Goal: Task Accomplishment & Management: Complete application form

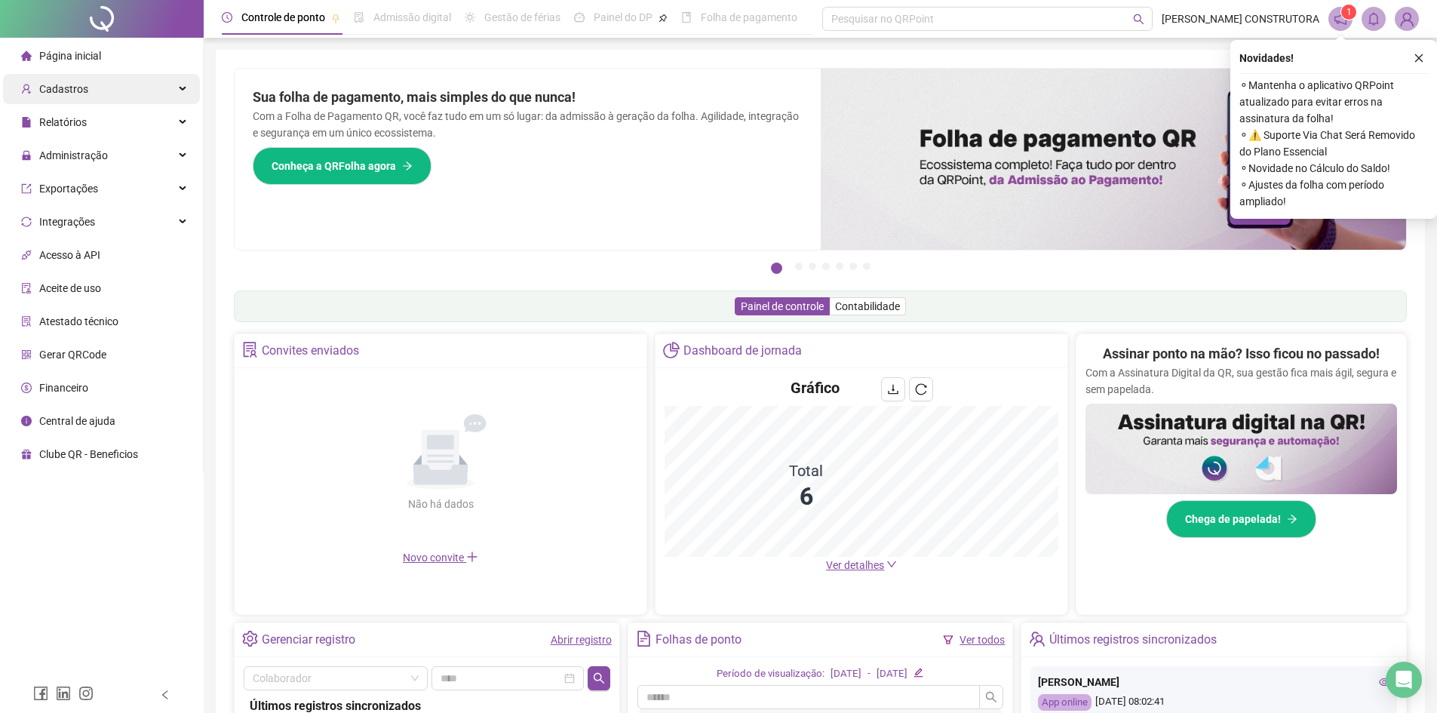
click at [86, 96] on div "Cadastros" at bounding box center [101, 89] width 197 height 30
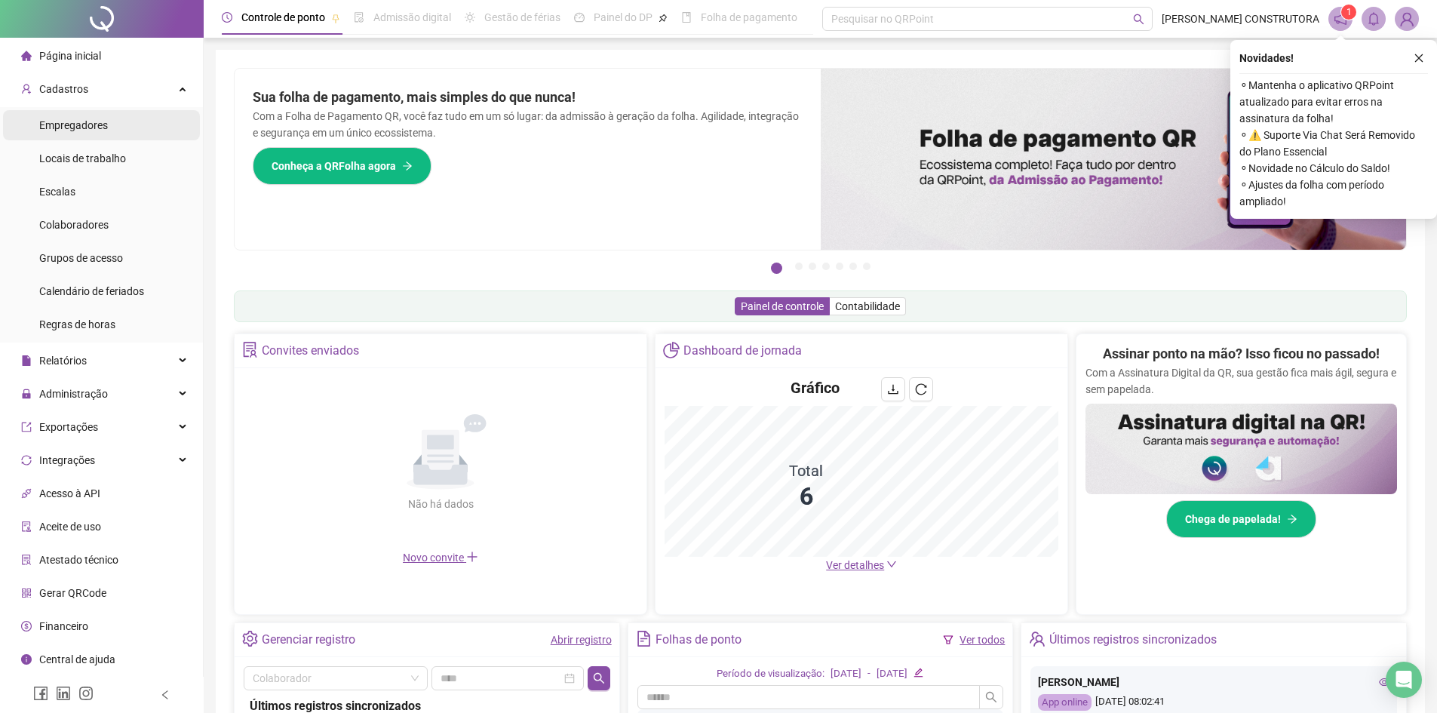
click at [85, 119] on span "Empregadores" at bounding box center [73, 125] width 69 height 12
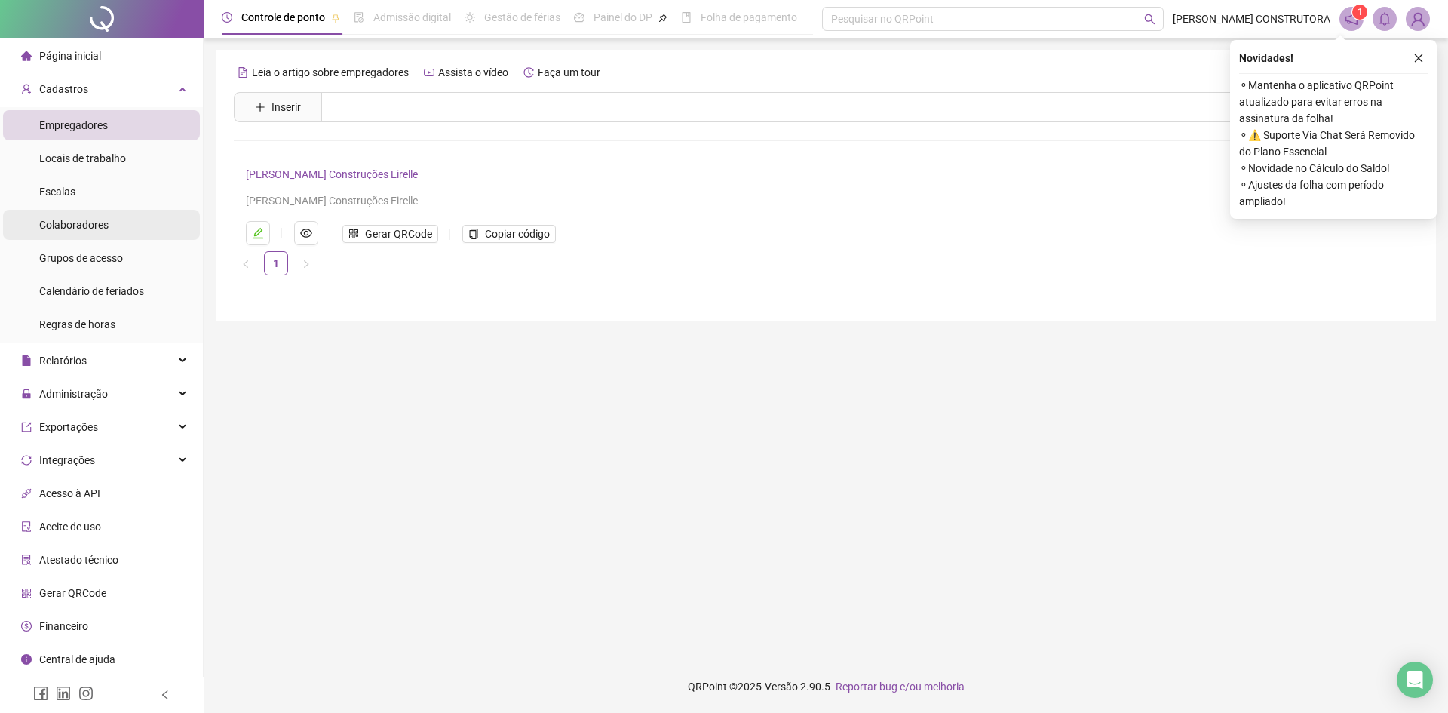
click at [112, 226] on li "Colaboradores" at bounding box center [101, 225] width 197 height 30
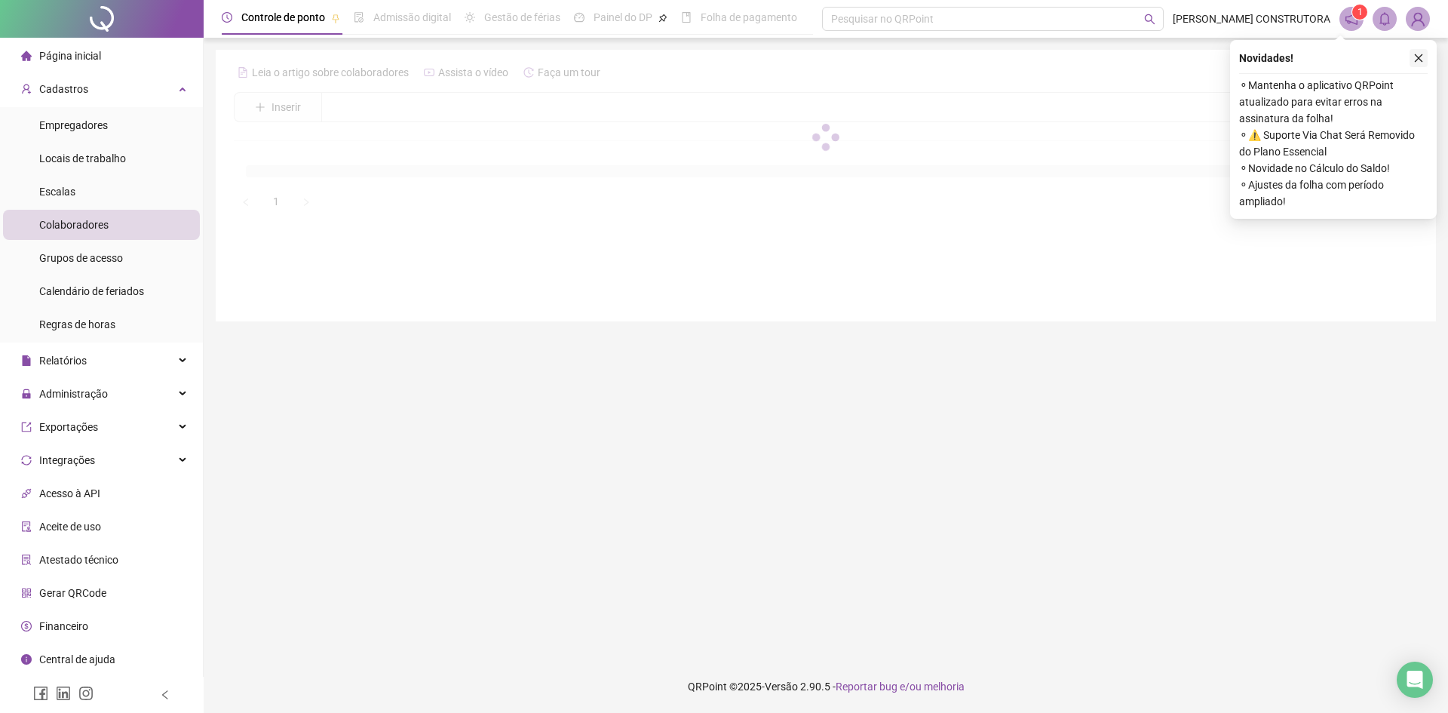
click at [1421, 60] on icon "close" at bounding box center [1419, 58] width 8 height 8
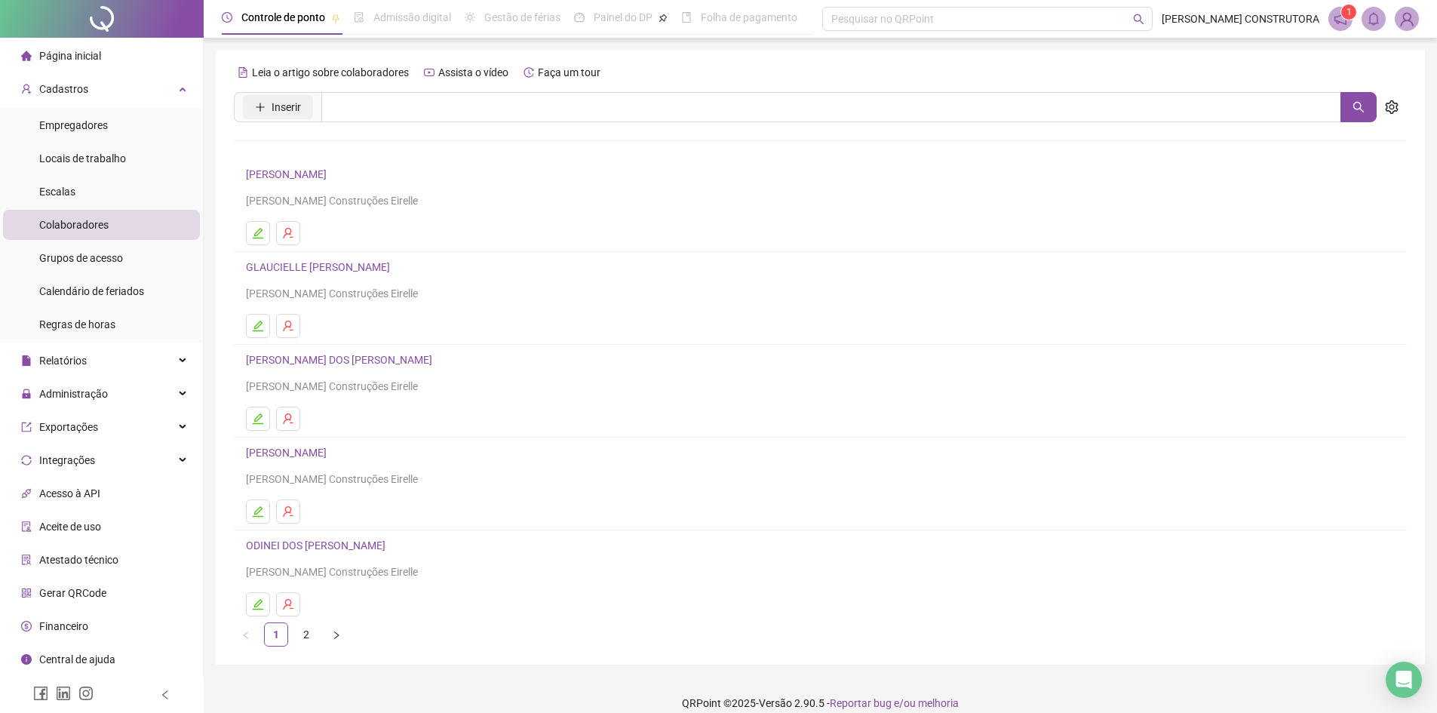
click at [285, 103] on span "Inserir" at bounding box center [286, 107] width 29 height 17
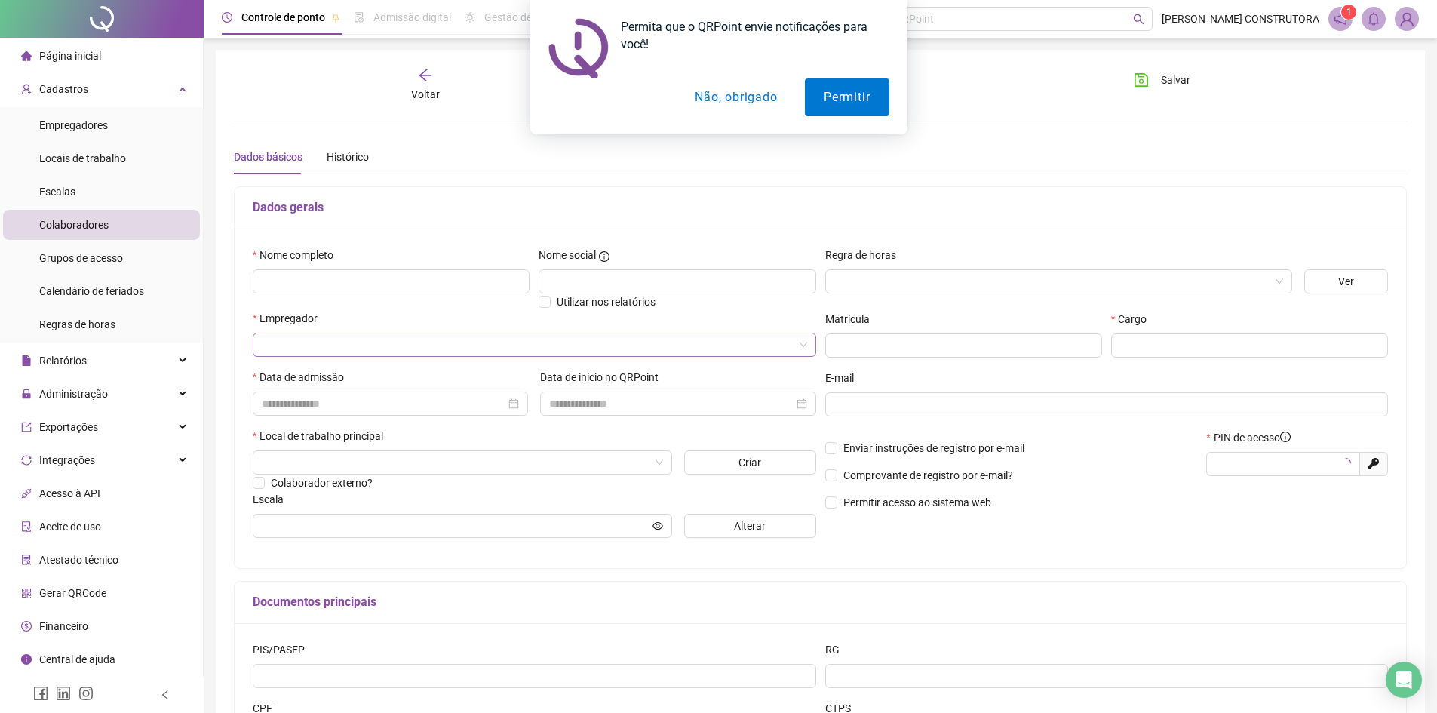
type input "*****"
click at [749, 97] on button "Não, obrigado" at bounding box center [736, 97] width 120 height 38
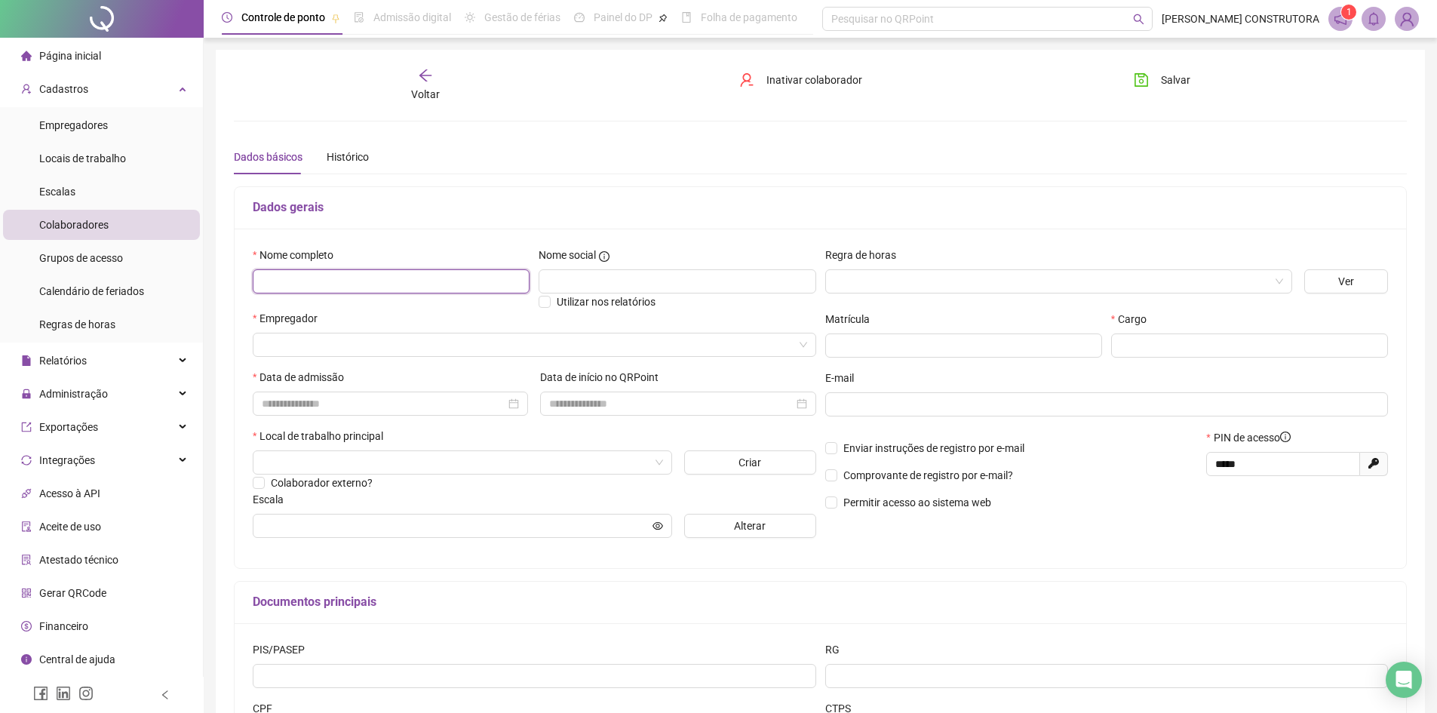
click at [409, 287] on input "text" at bounding box center [391, 281] width 277 height 24
type input "**********"
click at [1093, 290] on input "search" at bounding box center [1051, 281] width 435 height 23
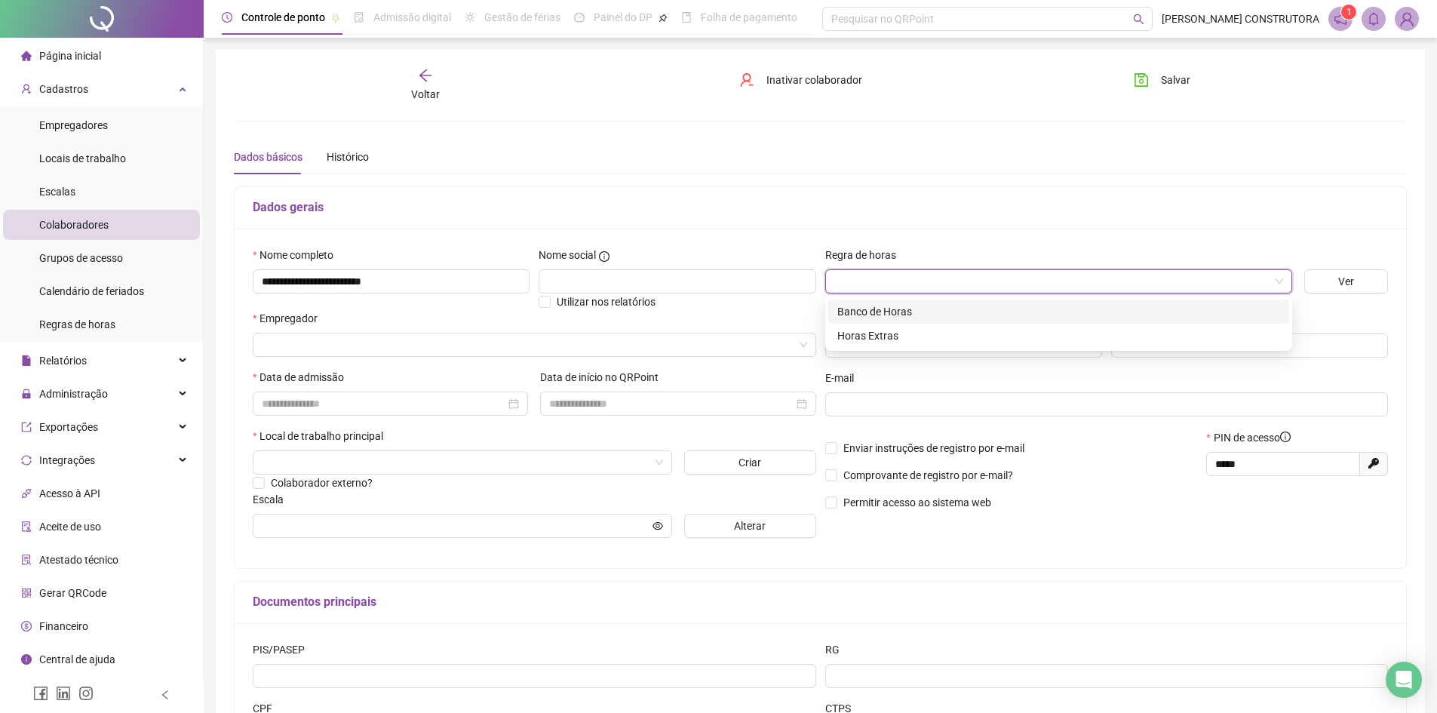
click at [916, 314] on div "Banco de Horas" at bounding box center [1058, 311] width 443 height 17
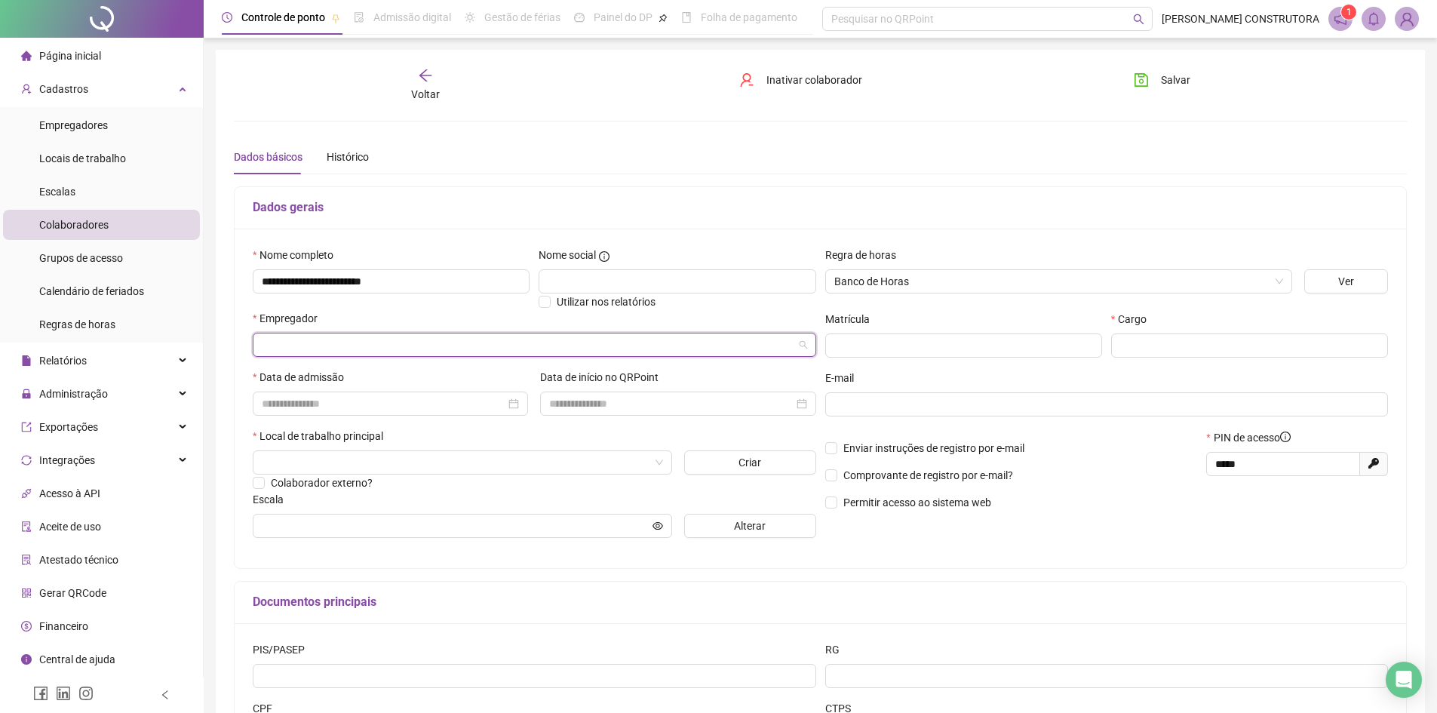
click at [547, 339] on input "search" at bounding box center [528, 344] width 532 height 23
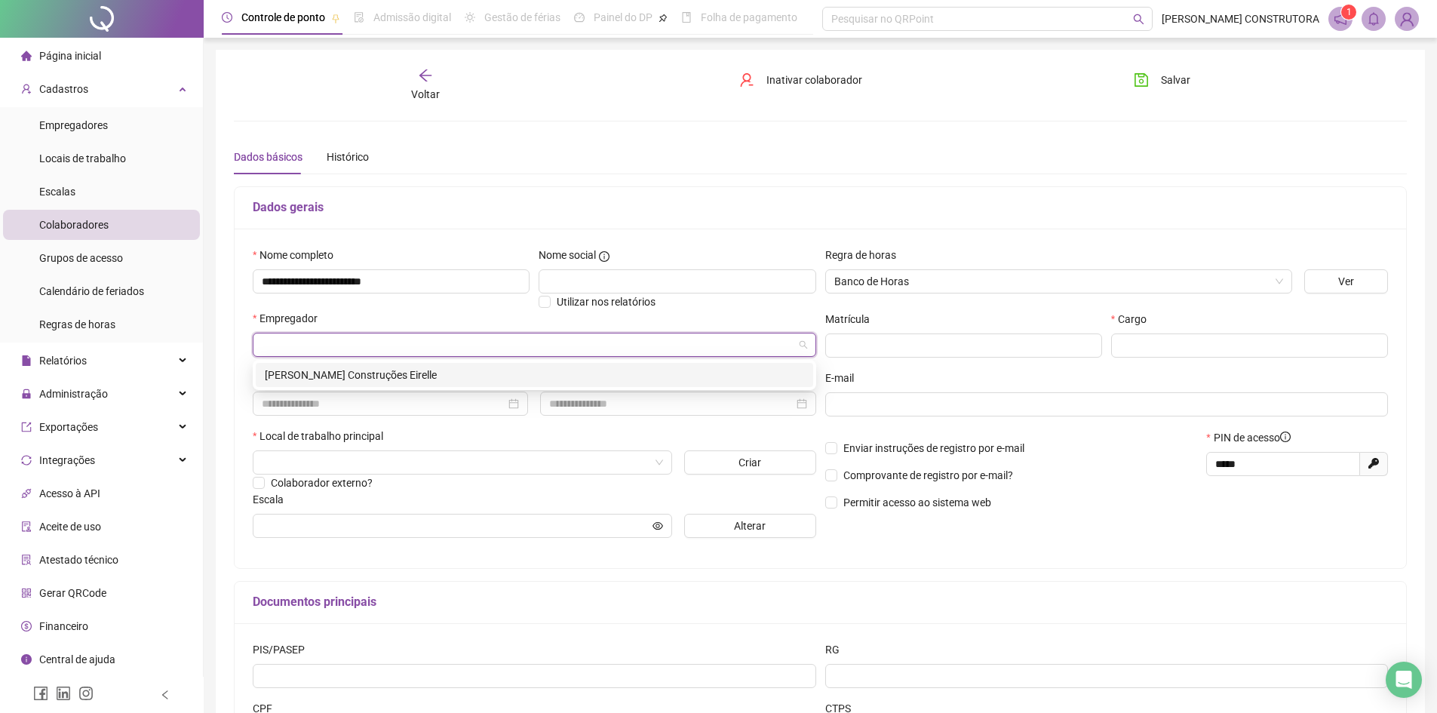
click at [425, 373] on div "[PERSON_NAME] Construções Eirelle" at bounding box center [534, 375] width 539 height 17
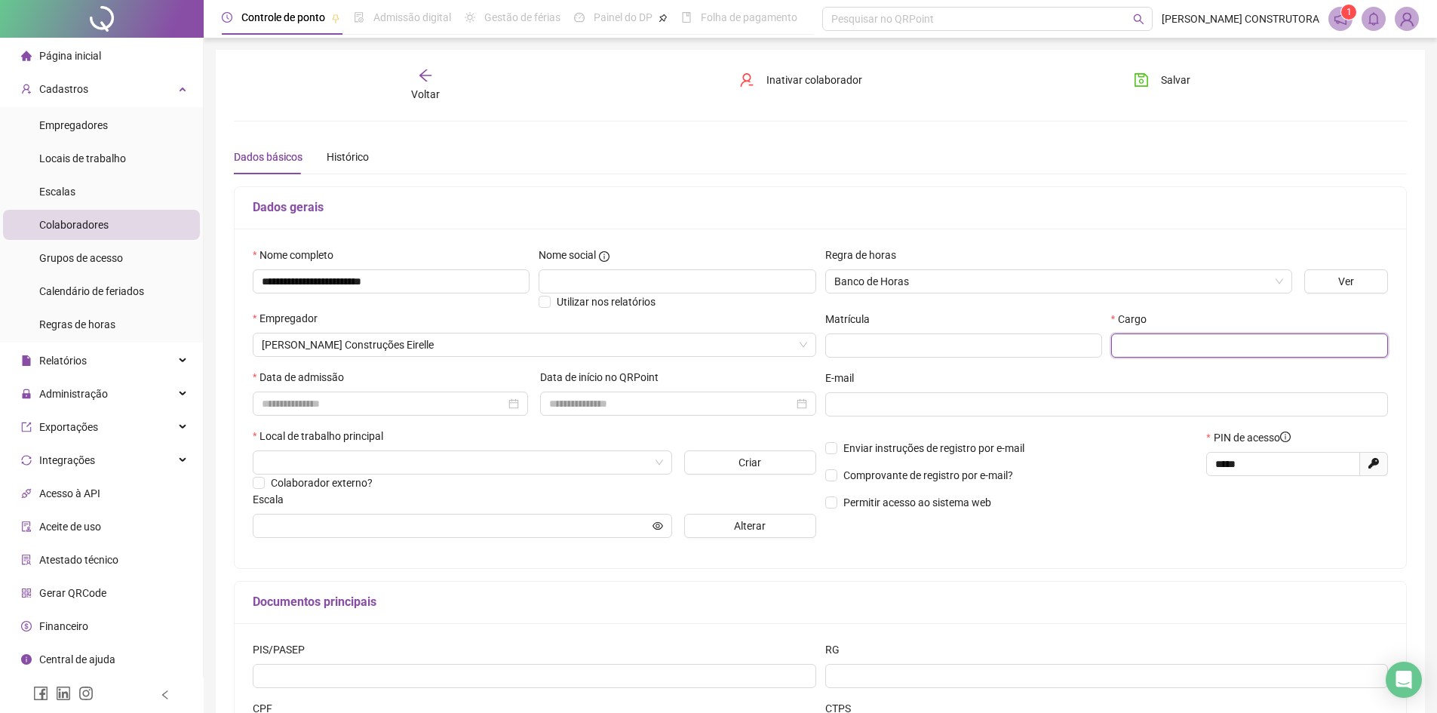
click at [1183, 339] on input "text" at bounding box center [1249, 345] width 277 height 24
type input "*********"
click at [345, 406] on input at bounding box center [384, 403] width 244 height 17
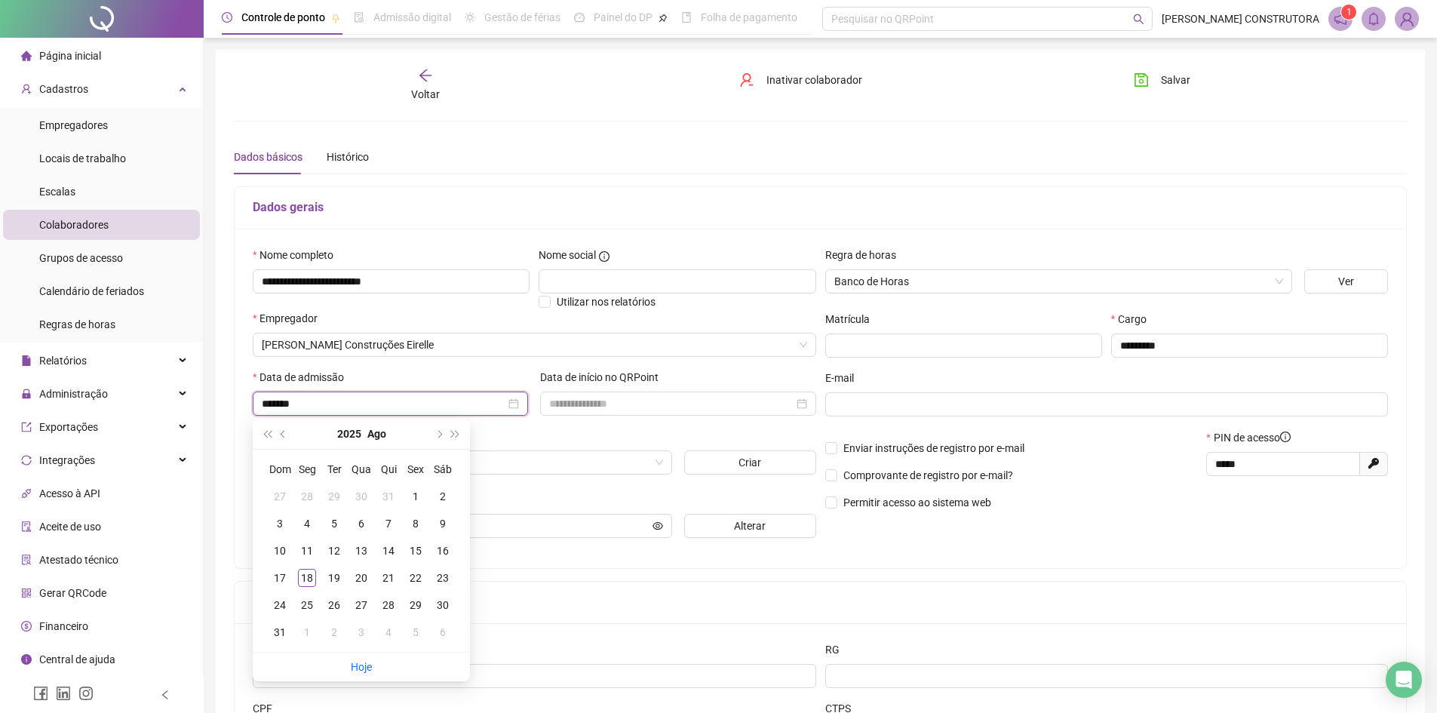
type input "*******"
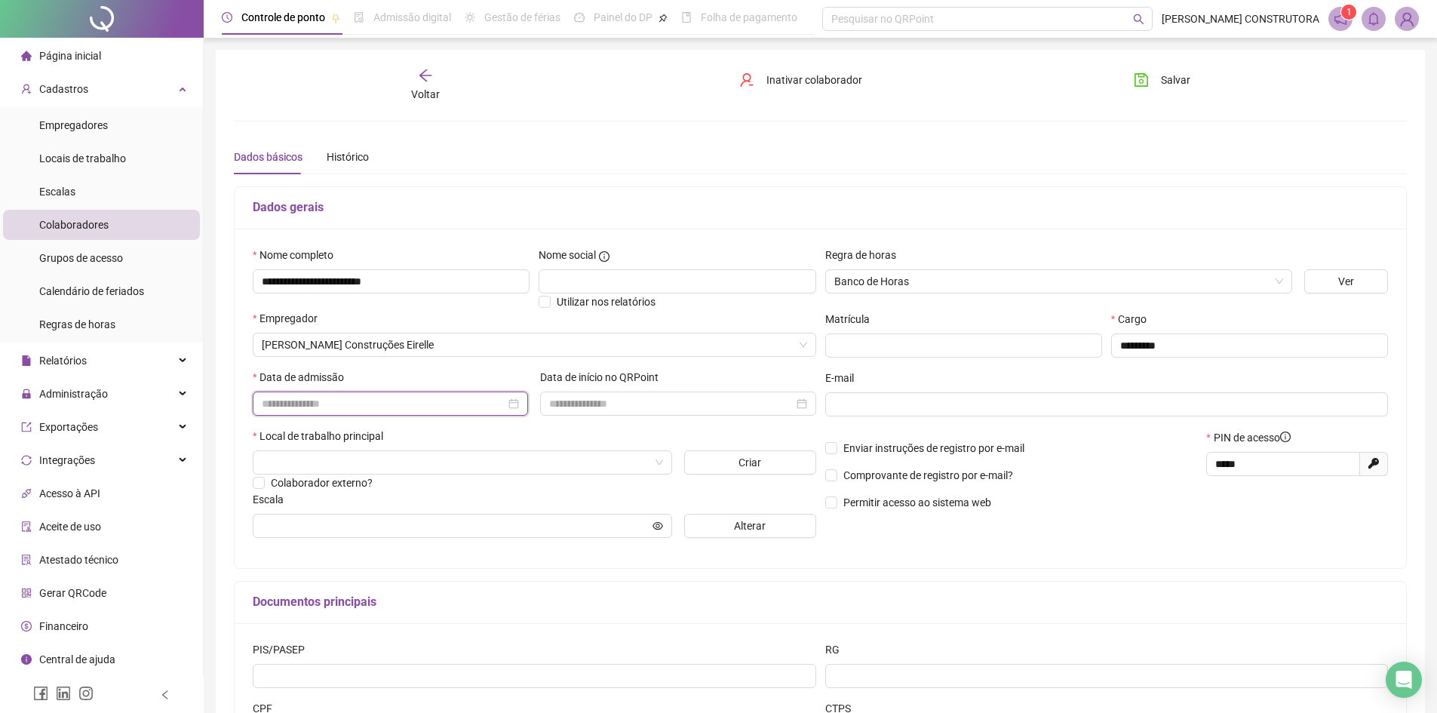
click at [367, 402] on input at bounding box center [384, 403] width 244 height 17
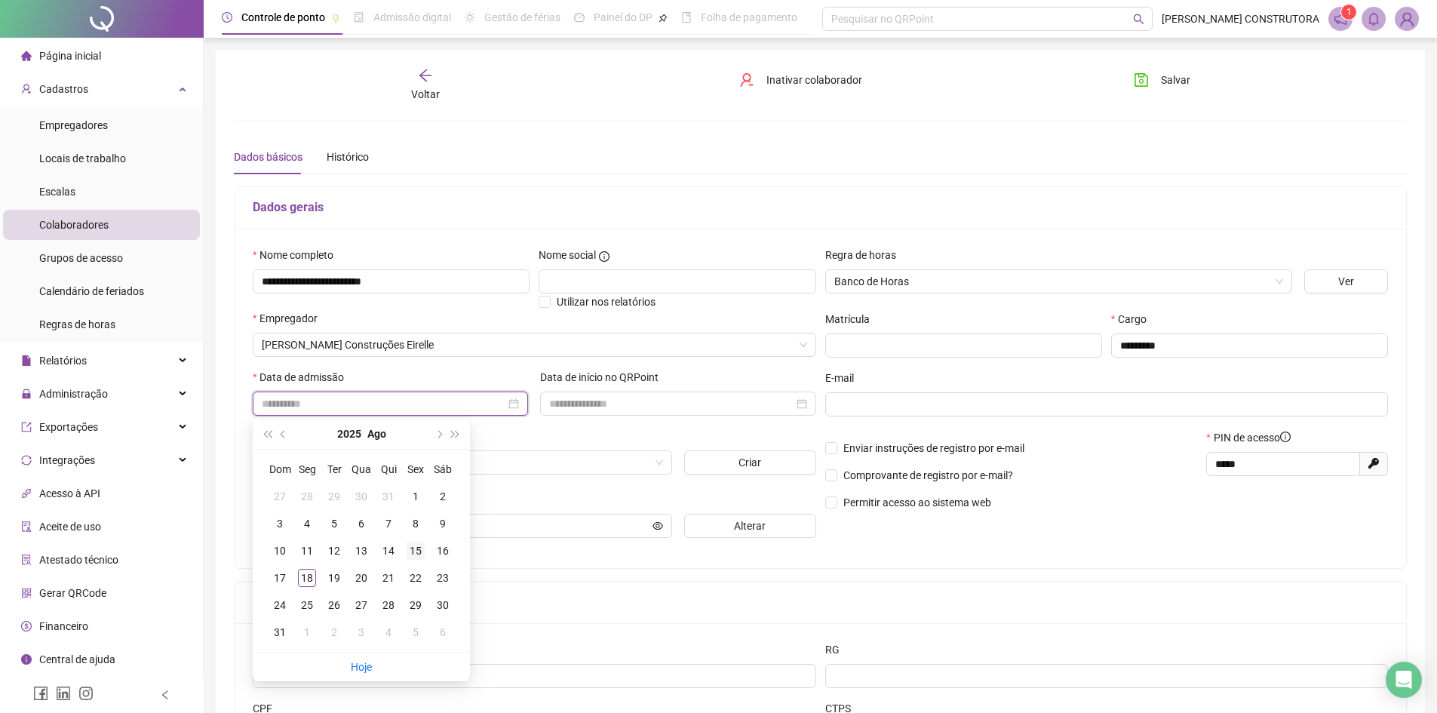
type input "**********"
click at [412, 551] on div "15" at bounding box center [416, 551] width 18 height 18
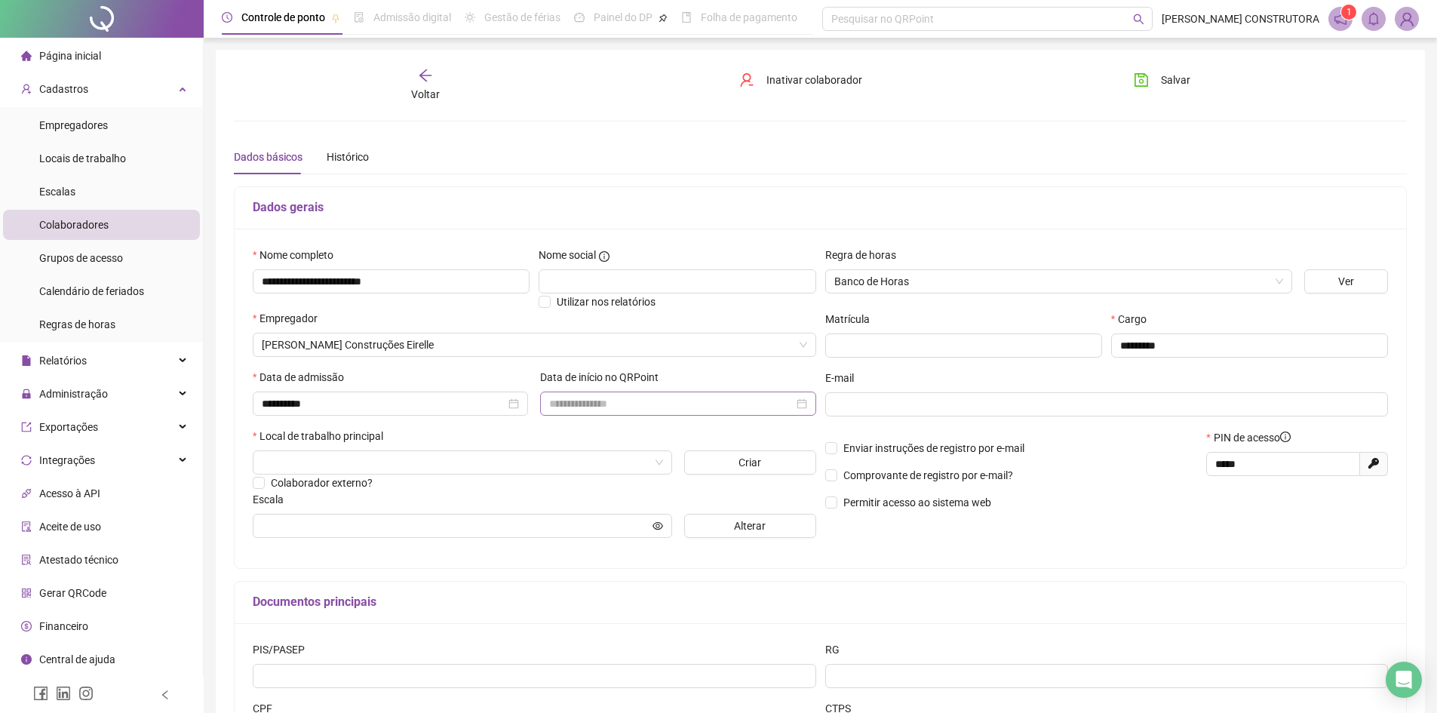
click at [799, 402] on div at bounding box center [677, 403] width 257 height 17
type input "**********"
click at [707, 553] on div "15" at bounding box center [703, 551] width 18 height 18
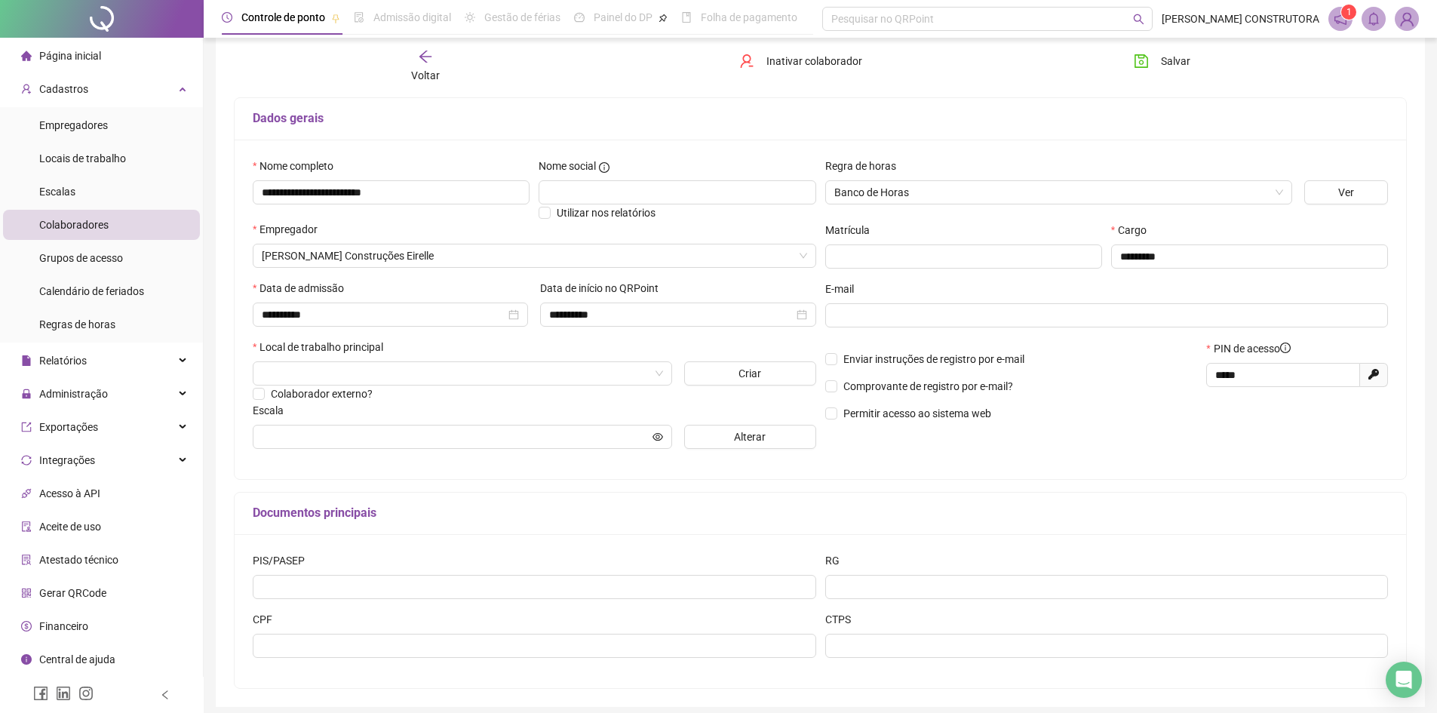
scroll to position [126, 0]
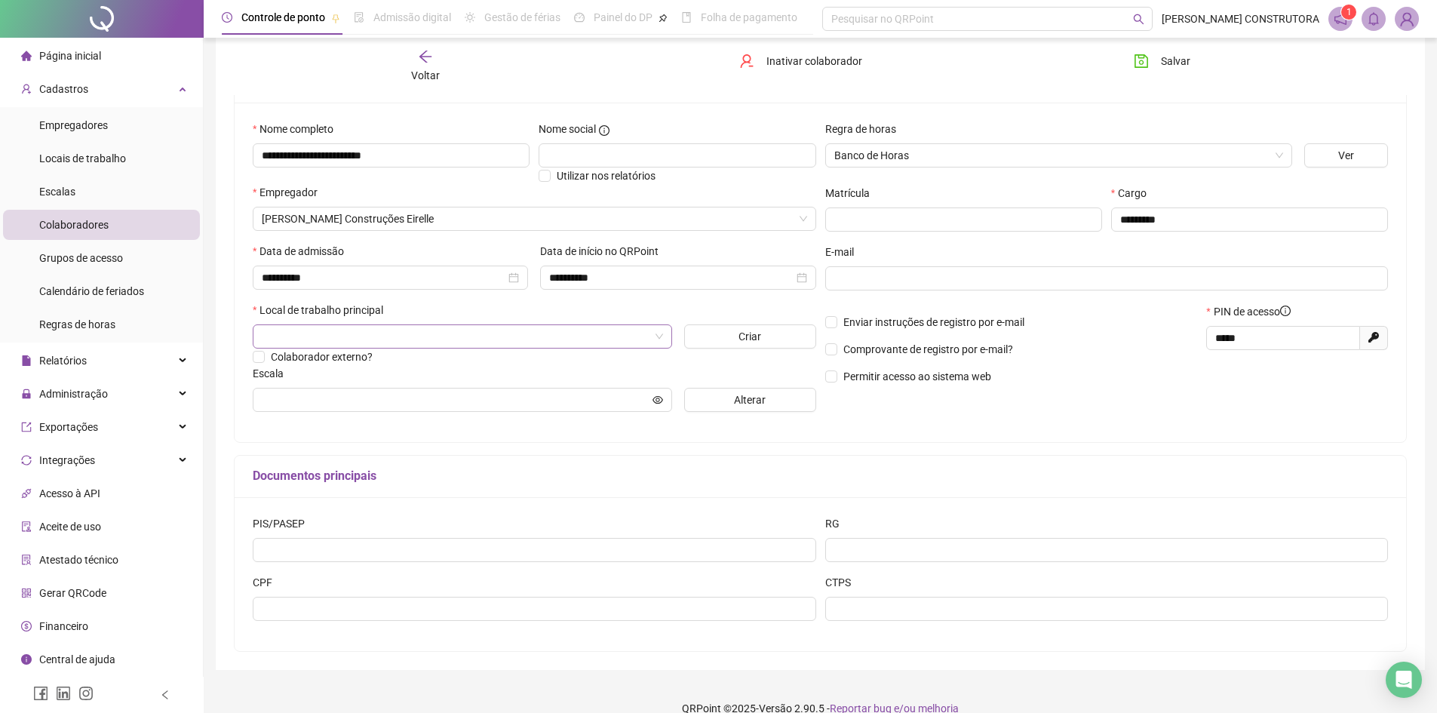
click at [595, 335] on input "search" at bounding box center [456, 336] width 388 height 23
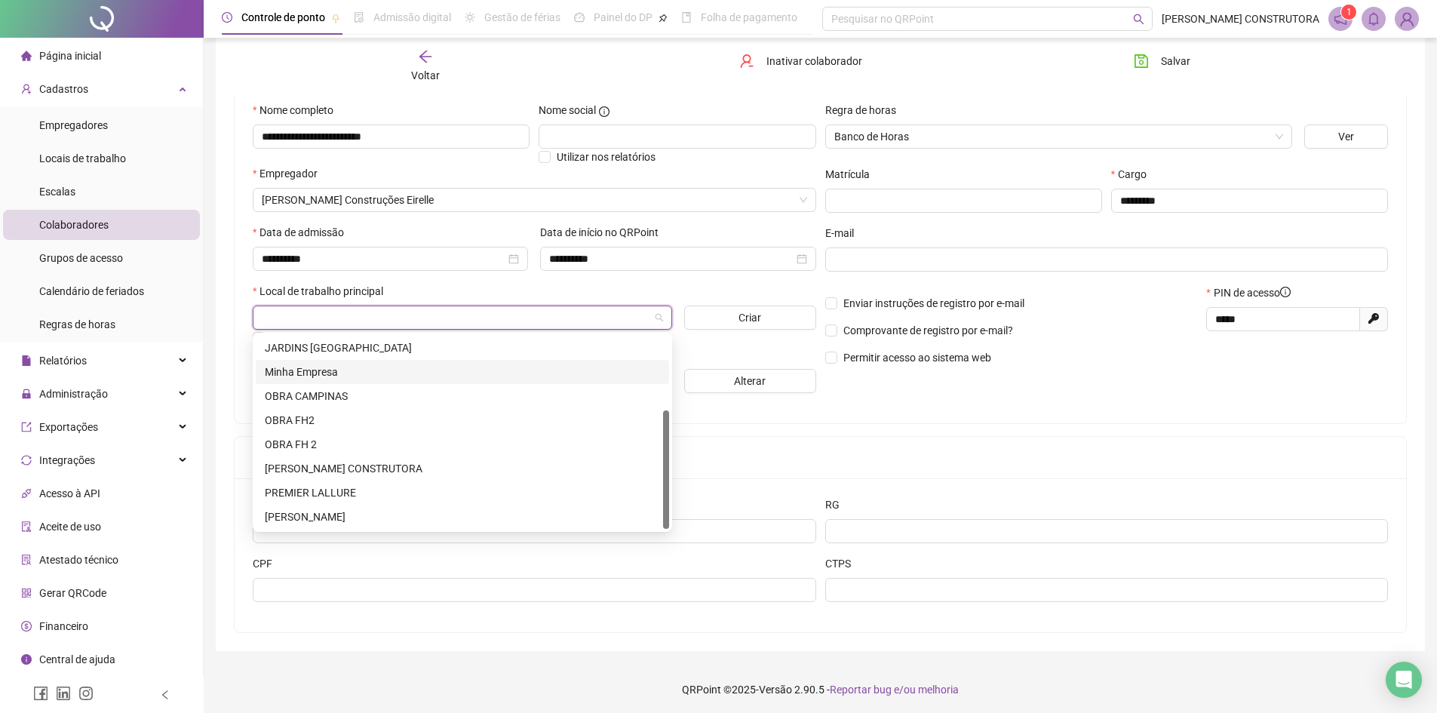
scroll to position [148, 0]
click at [389, 465] on div "[PERSON_NAME] CONSTRUTORA" at bounding box center [462, 465] width 395 height 17
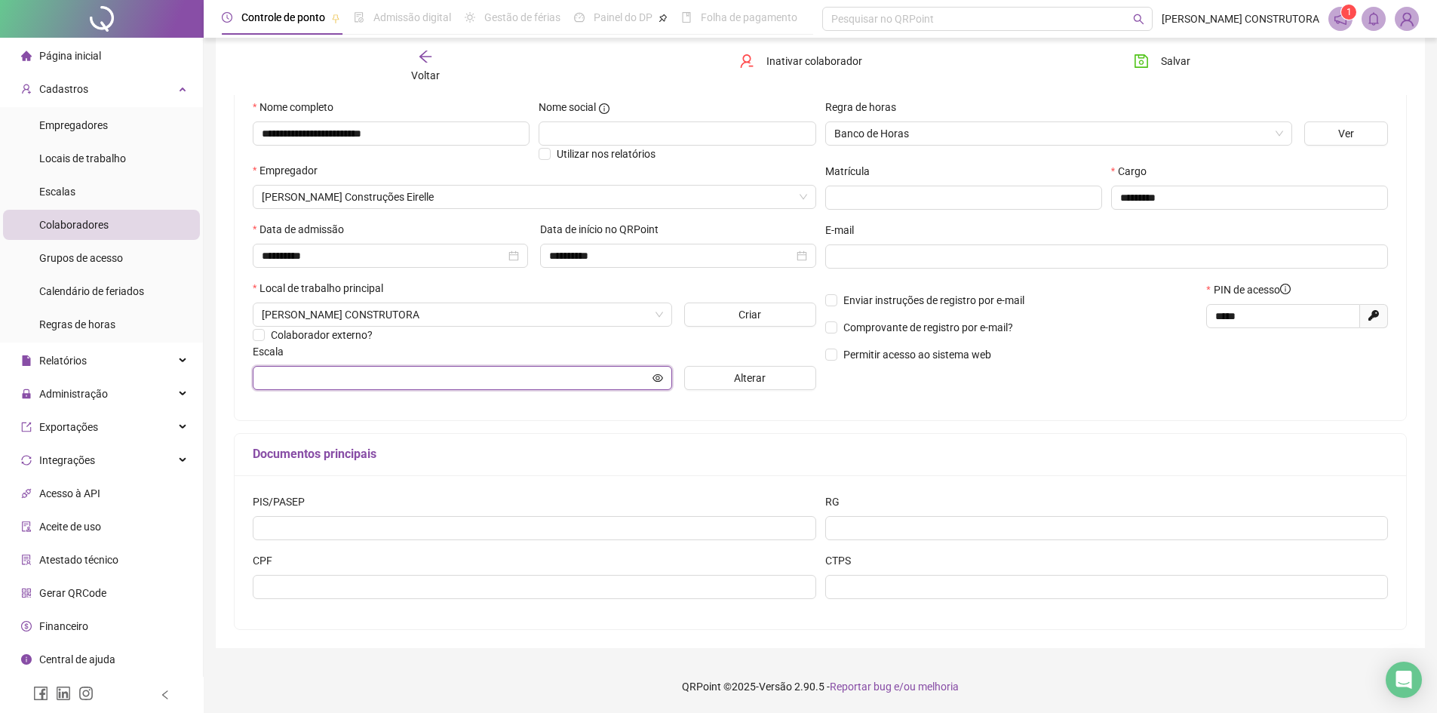
click at [589, 373] on input "text" at bounding box center [456, 378] width 388 height 17
click at [781, 384] on button "Alterar" at bounding box center [750, 378] width 132 height 24
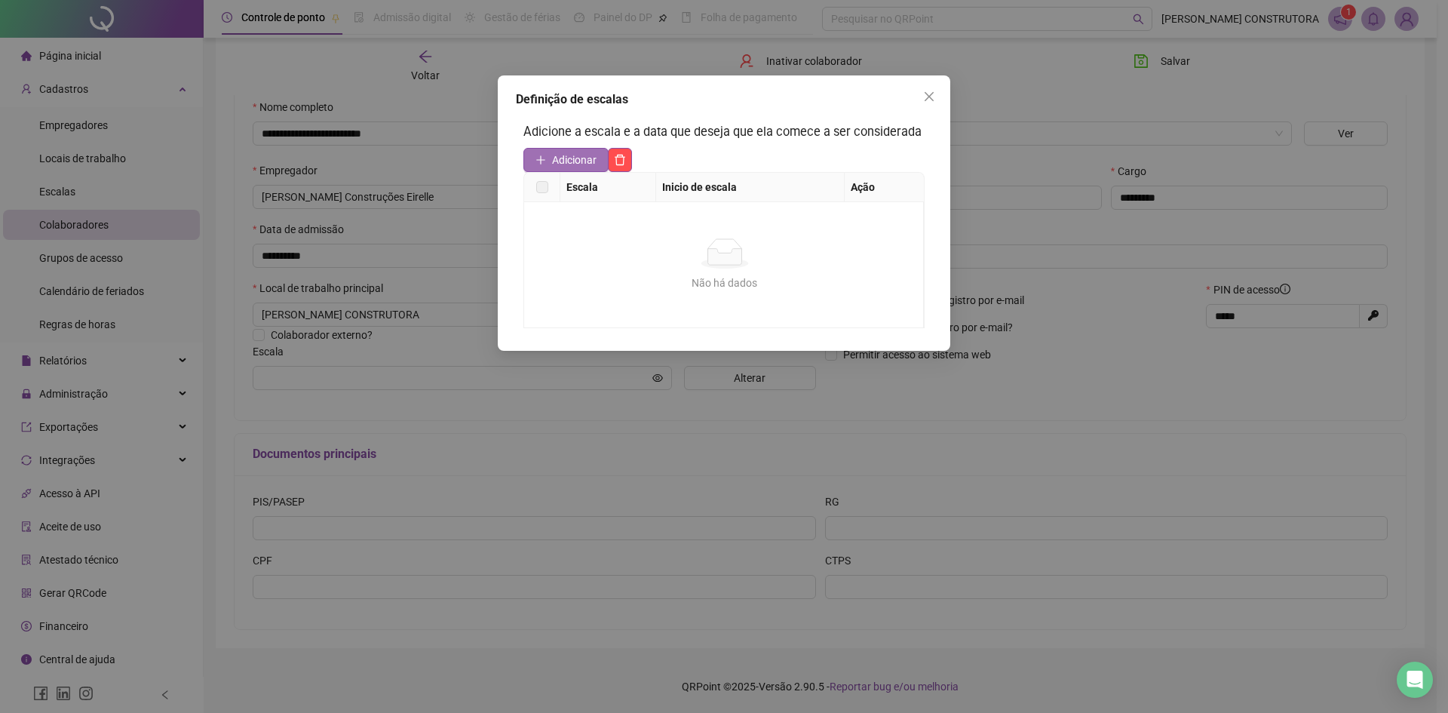
click at [597, 159] on button "Adicionar" at bounding box center [565, 160] width 85 height 24
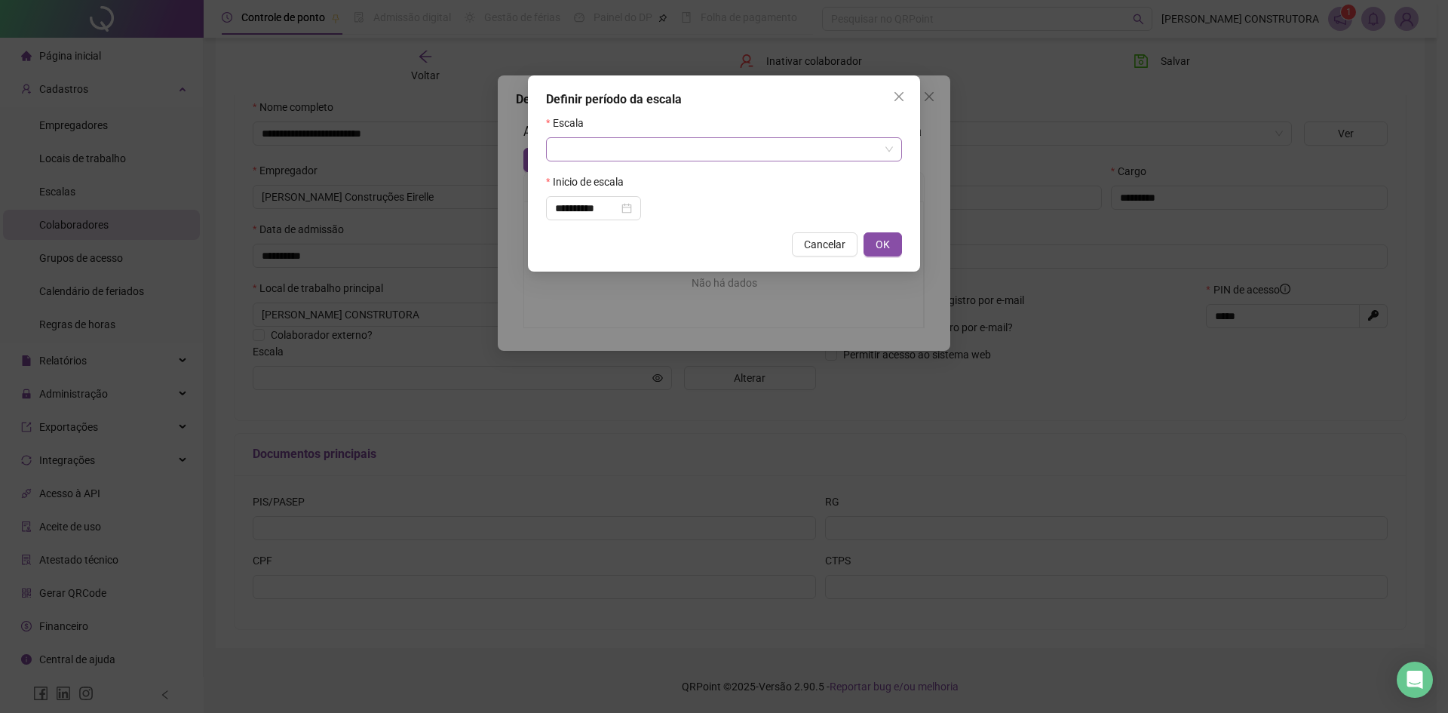
click at [597, 154] on input "search" at bounding box center [717, 149] width 324 height 23
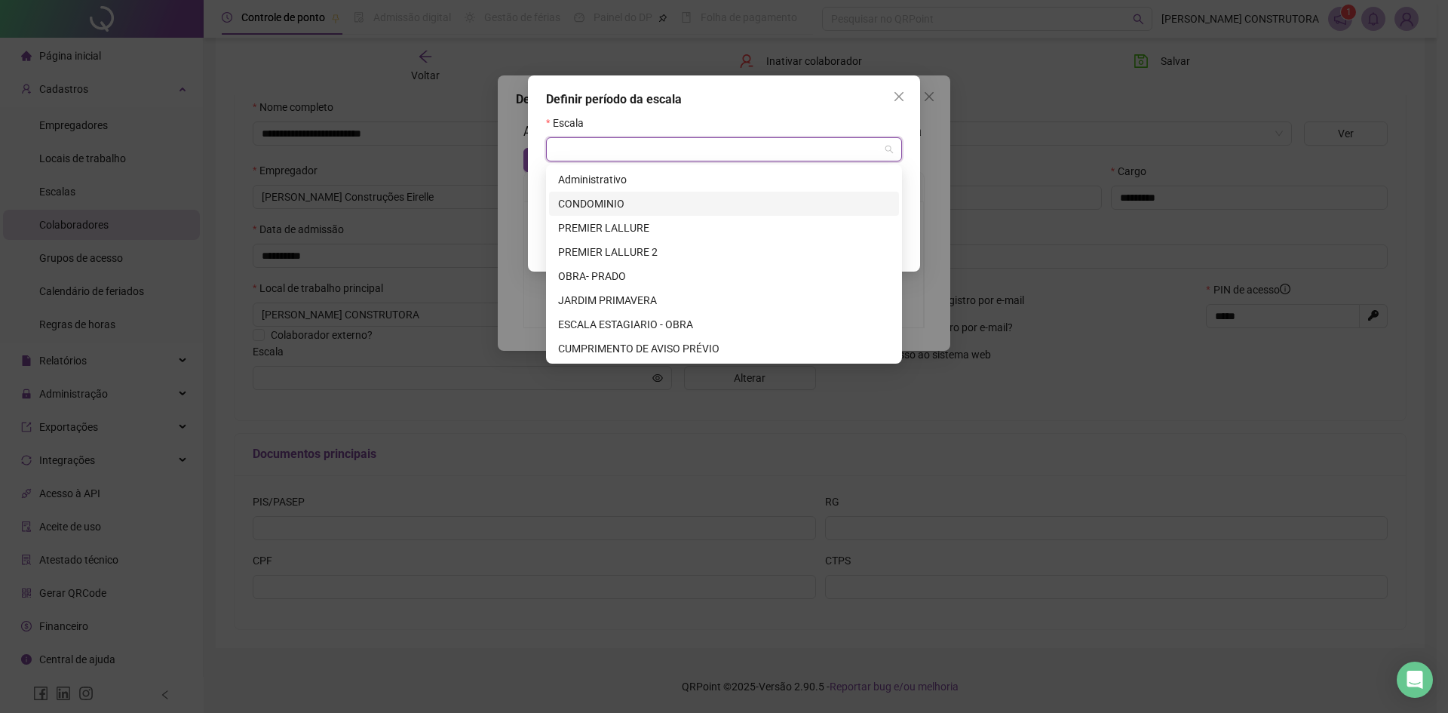
click at [614, 207] on div "CONDOMINIO" at bounding box center [724, 203] width 332 height 17
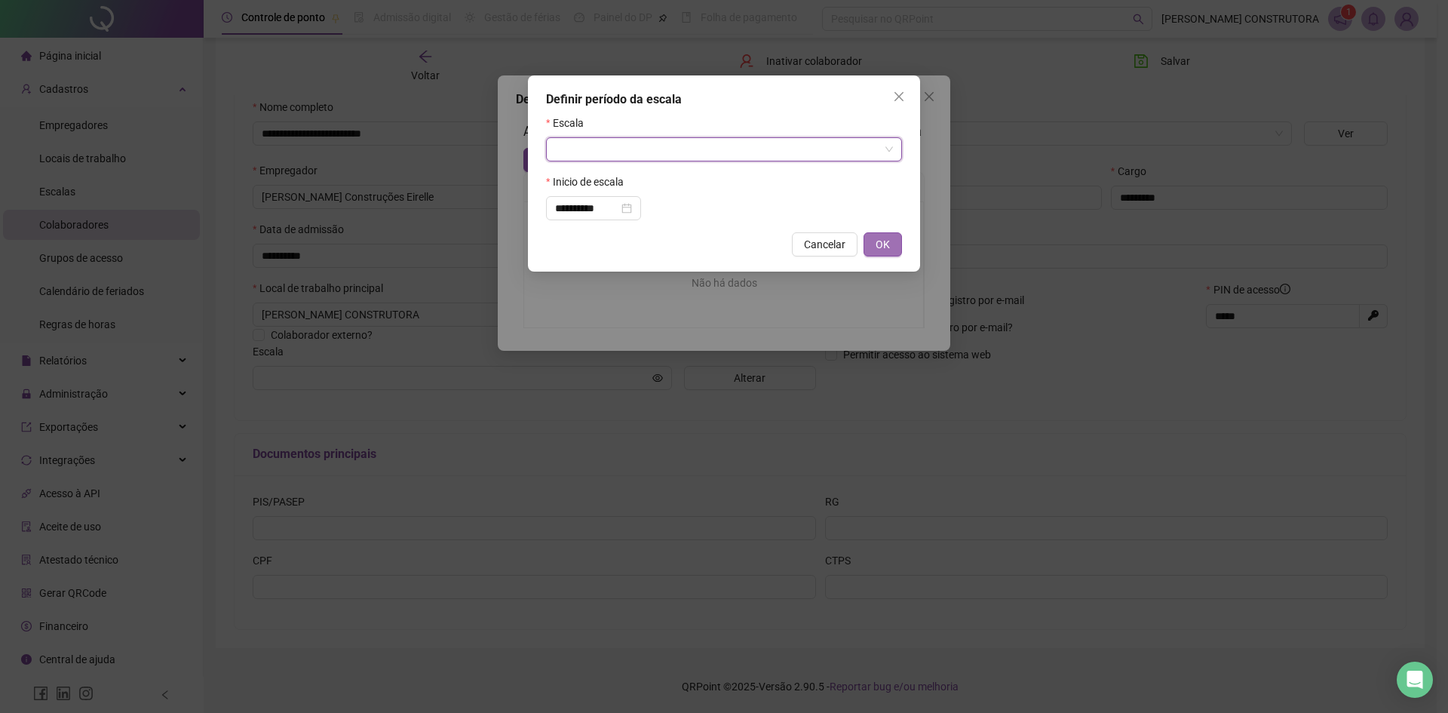
click at [882, 244] on span "OK" at bounding box center [883, 244] width 14 height 17
click at [854, 141] on input "search" at bounding box center [717, 149] width 324 height 23
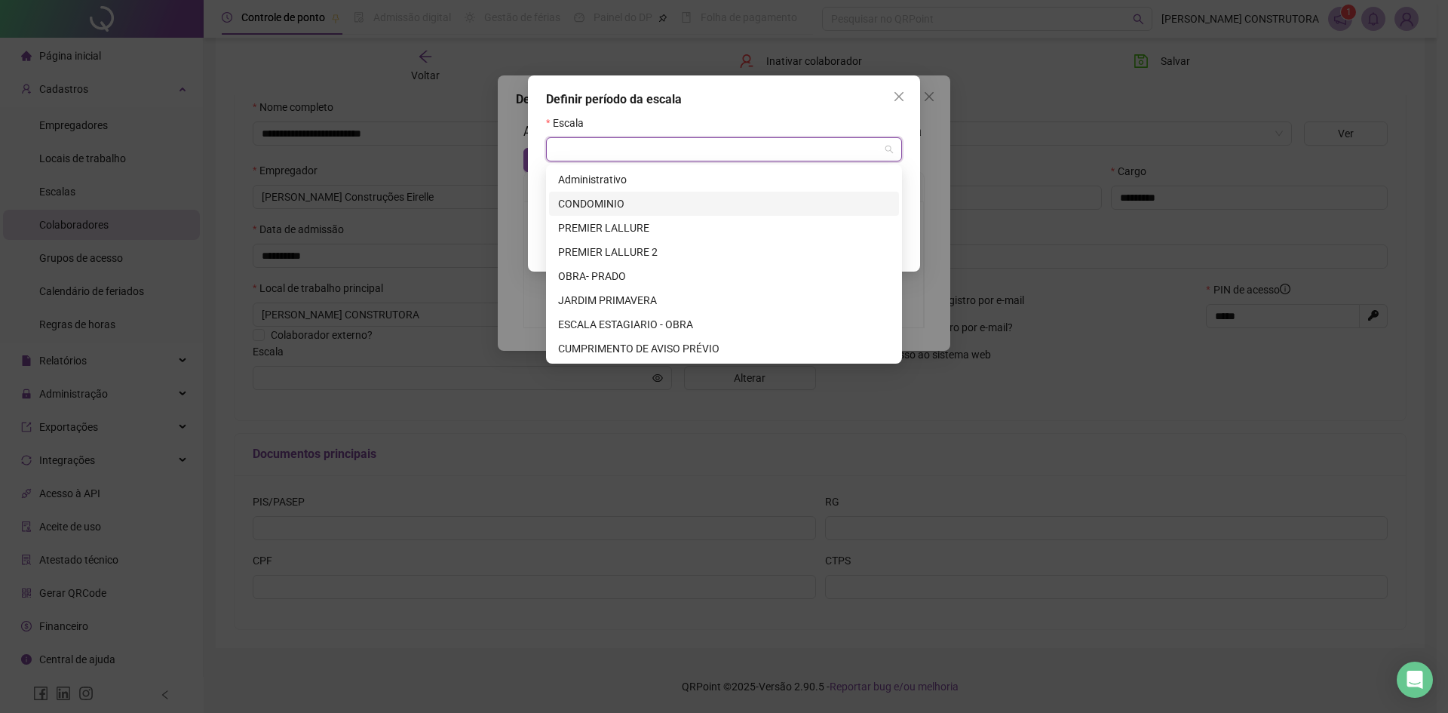
click at [637, 210] on div "CONDOMINIO" at bounding box center [724, 203] width 332 height 17
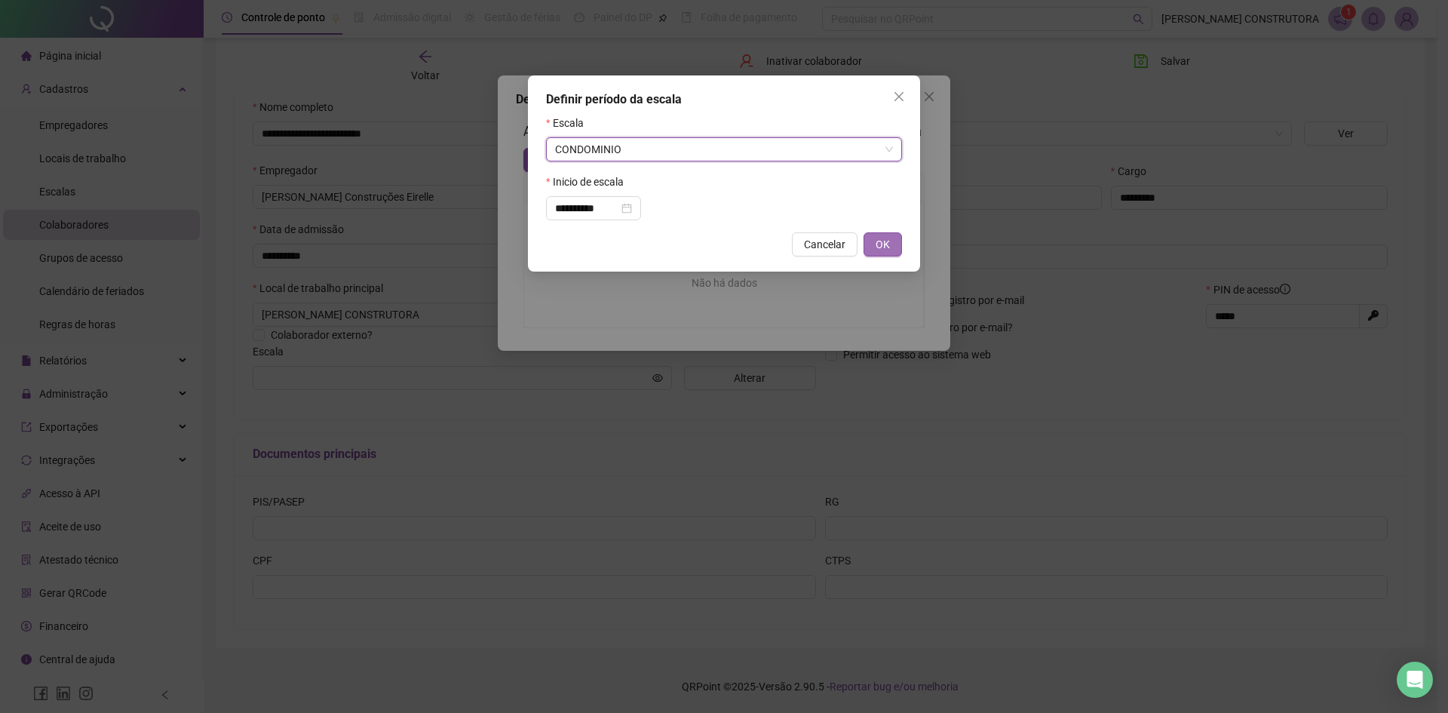
click at [870, 239] on button "OK" at bounding box center [883, 244] width 38 height 24
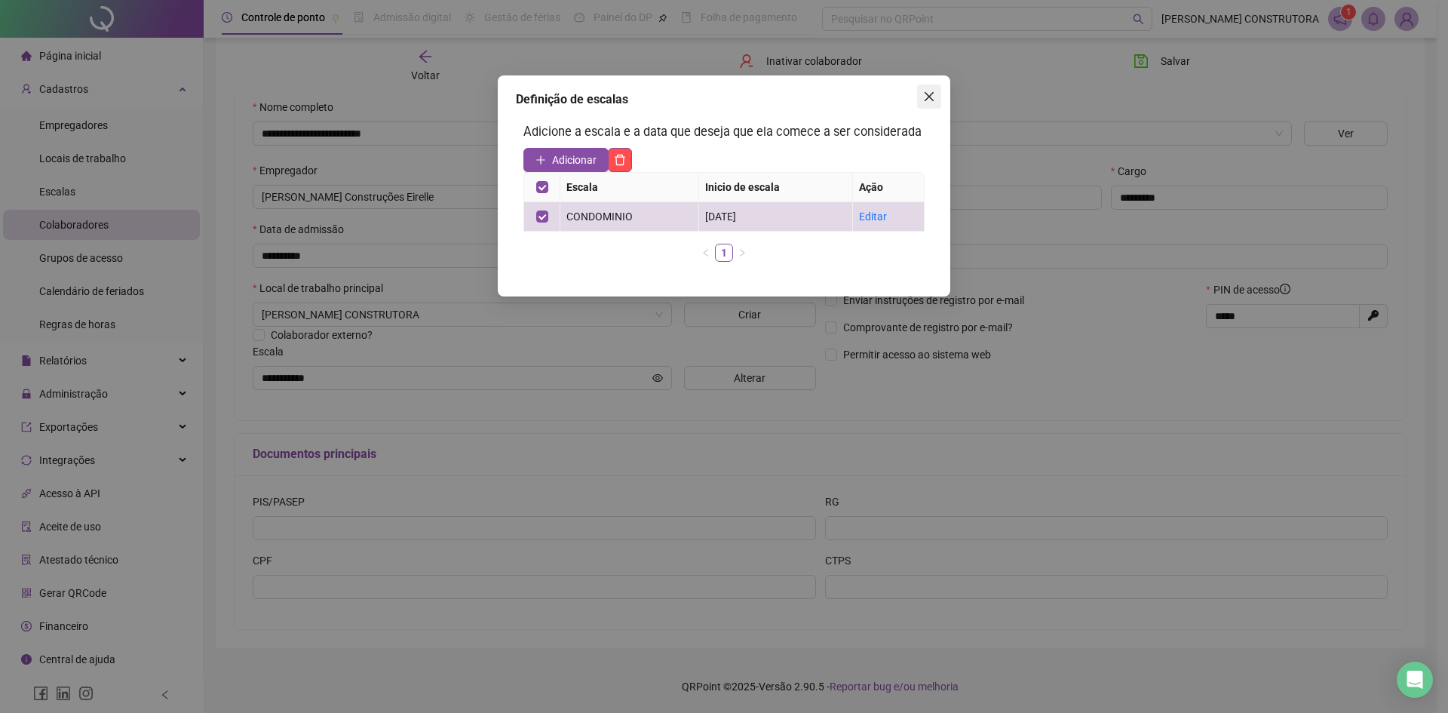
click at [926, 97] on icon "close" at bounding box center [929, 97] width 12 height 12
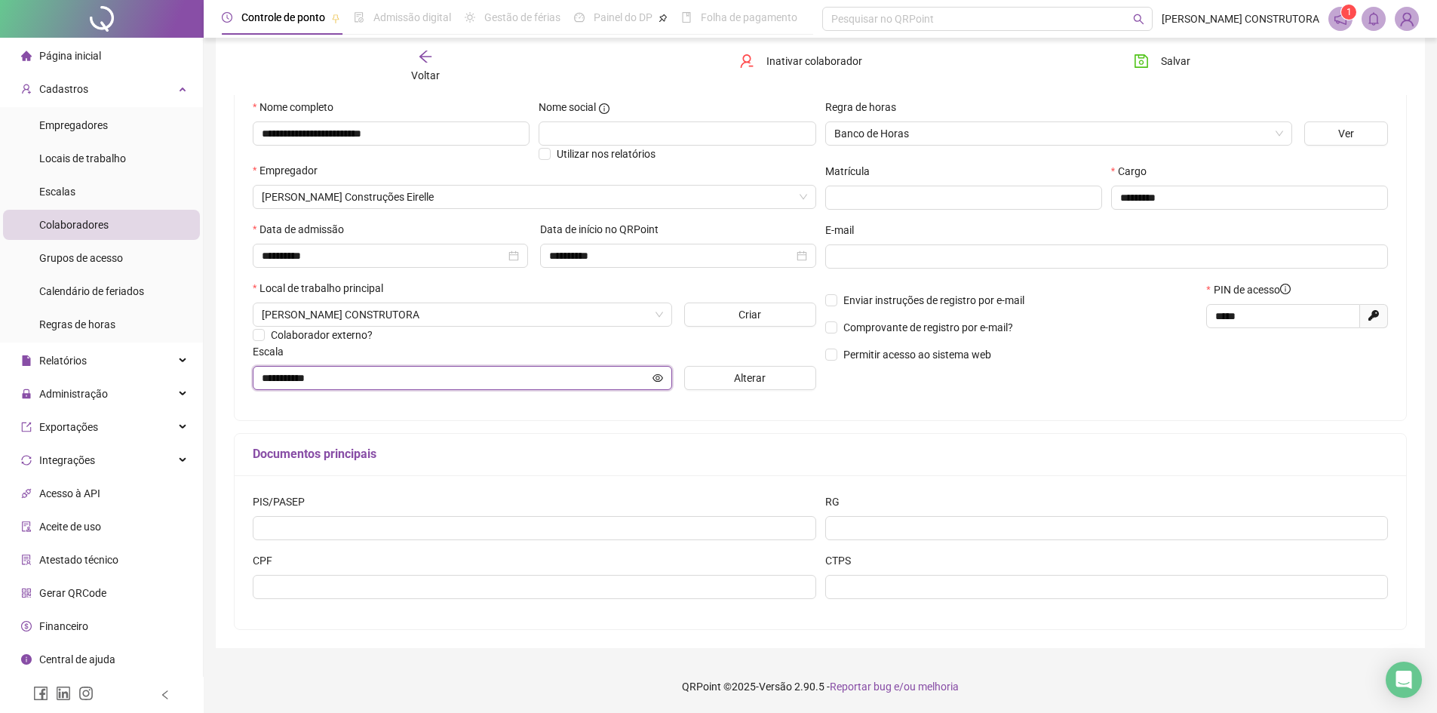
click at [643, 381] on input "**********" at bounding box center [456, 378] width 388 height 17
click at [757, 377] on span "Alterar" at bounding box center [750, 378] width 32 height 17
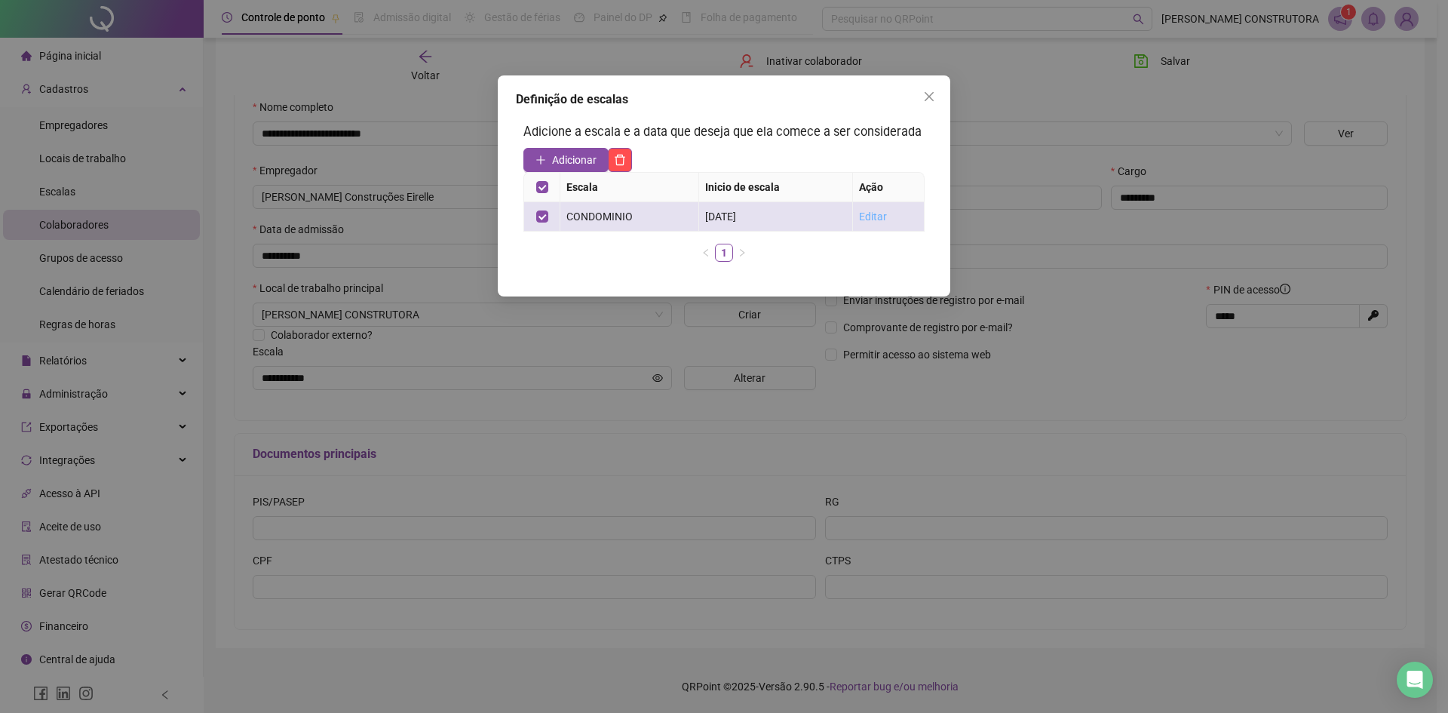
click at [870, 216] on link "Editar" at bounding box center [873, 216] width 28 height 12
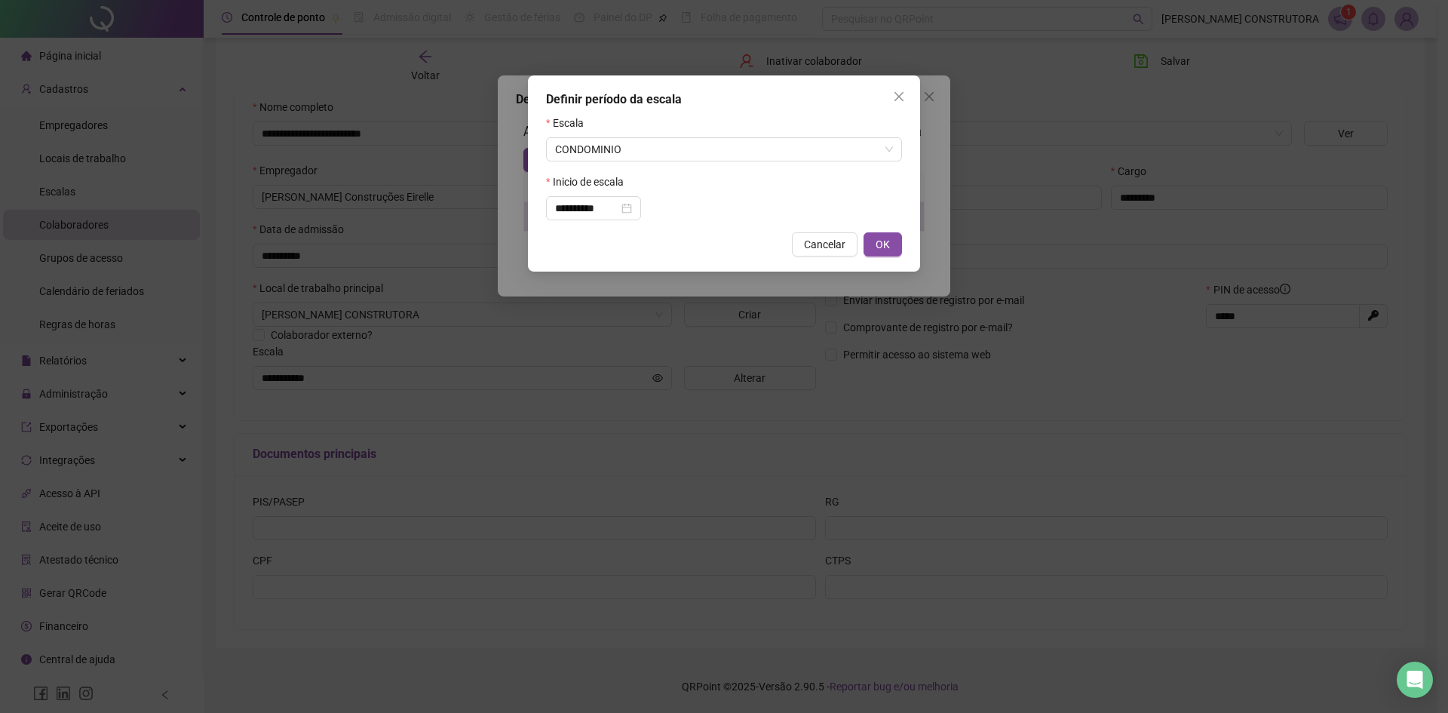
click at [852, 136] on div "Escala" at bounding box center [724, 126] width 356 height 23
click at [732, 159] on span "CONDOMINIO" at bounding box center [724, 149] width 338 height 23
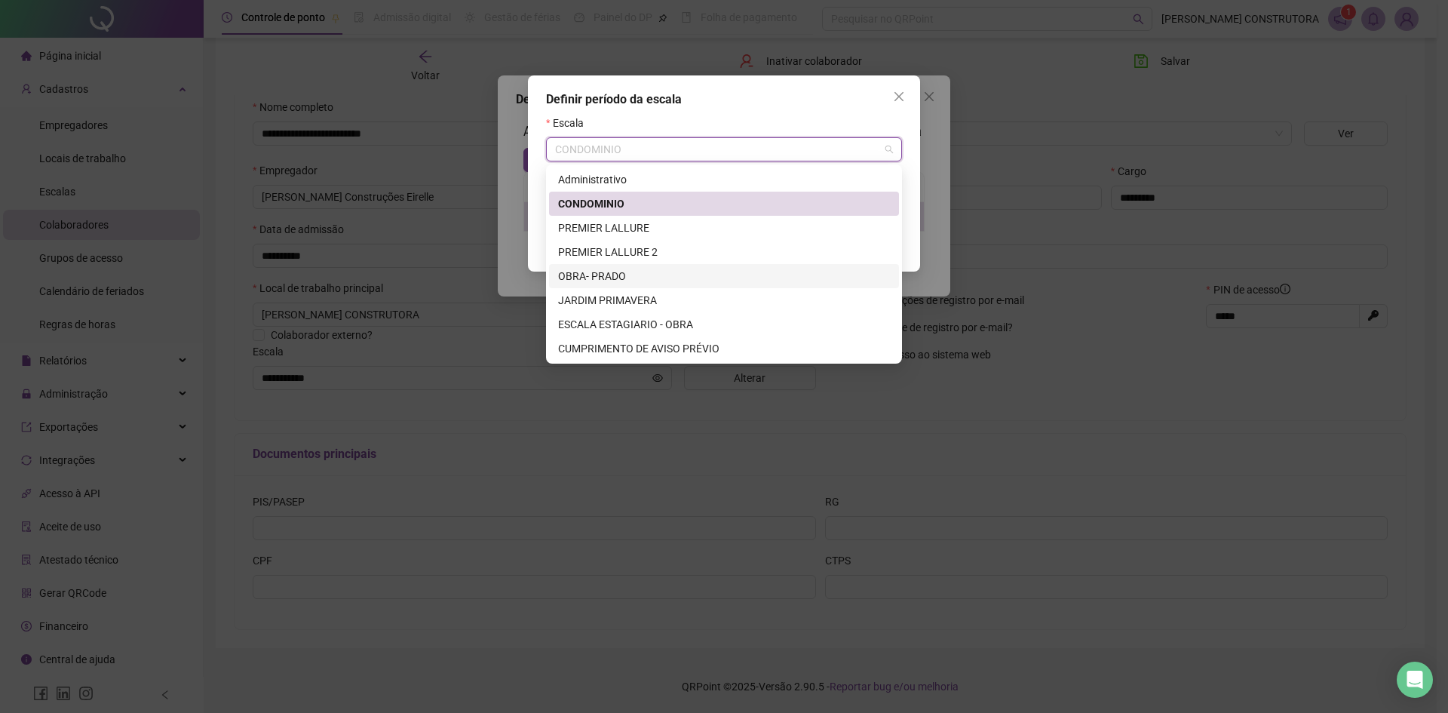
click at [638, 277] on div "OBRA- PRADO" at bounding box center [724, 276] width 332 height 17
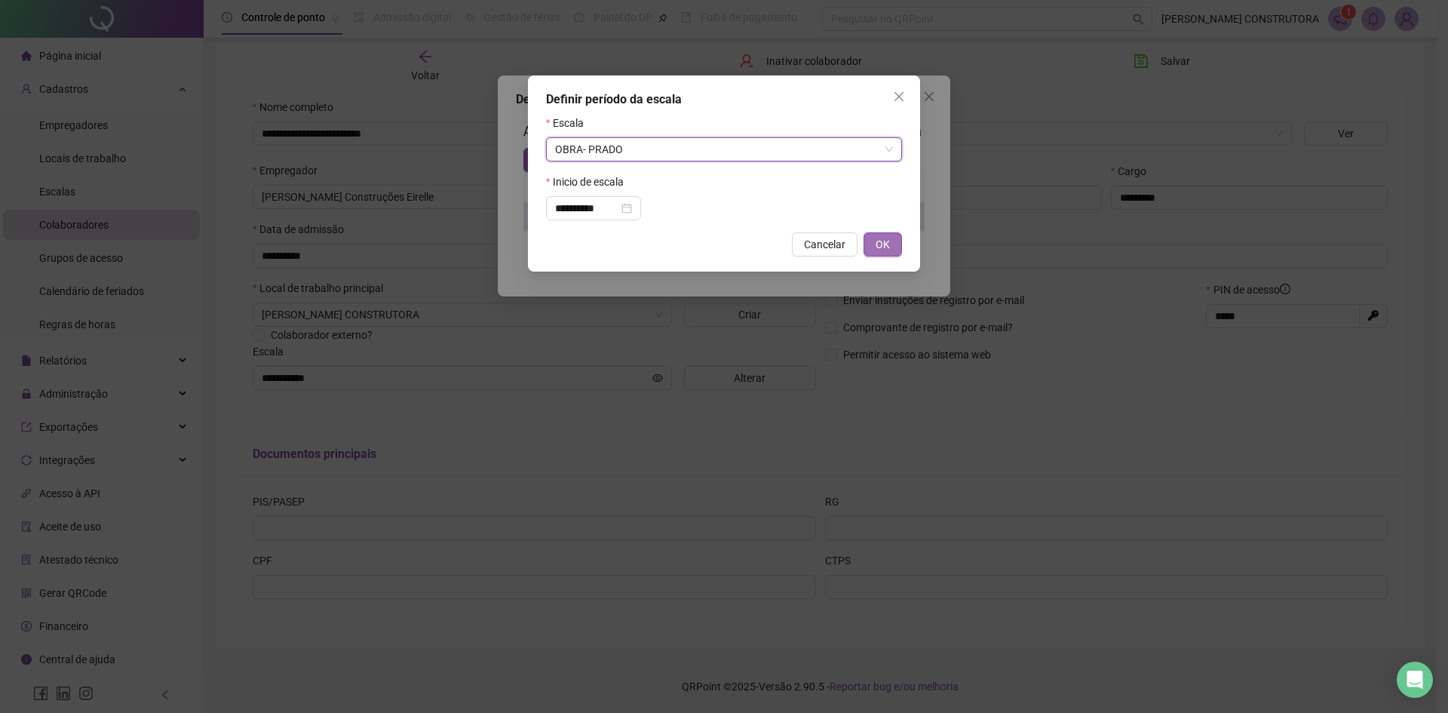
click at [893, 241] on button "OK" at bounding box center [883, 244] width 38 height 24
type input "**********"
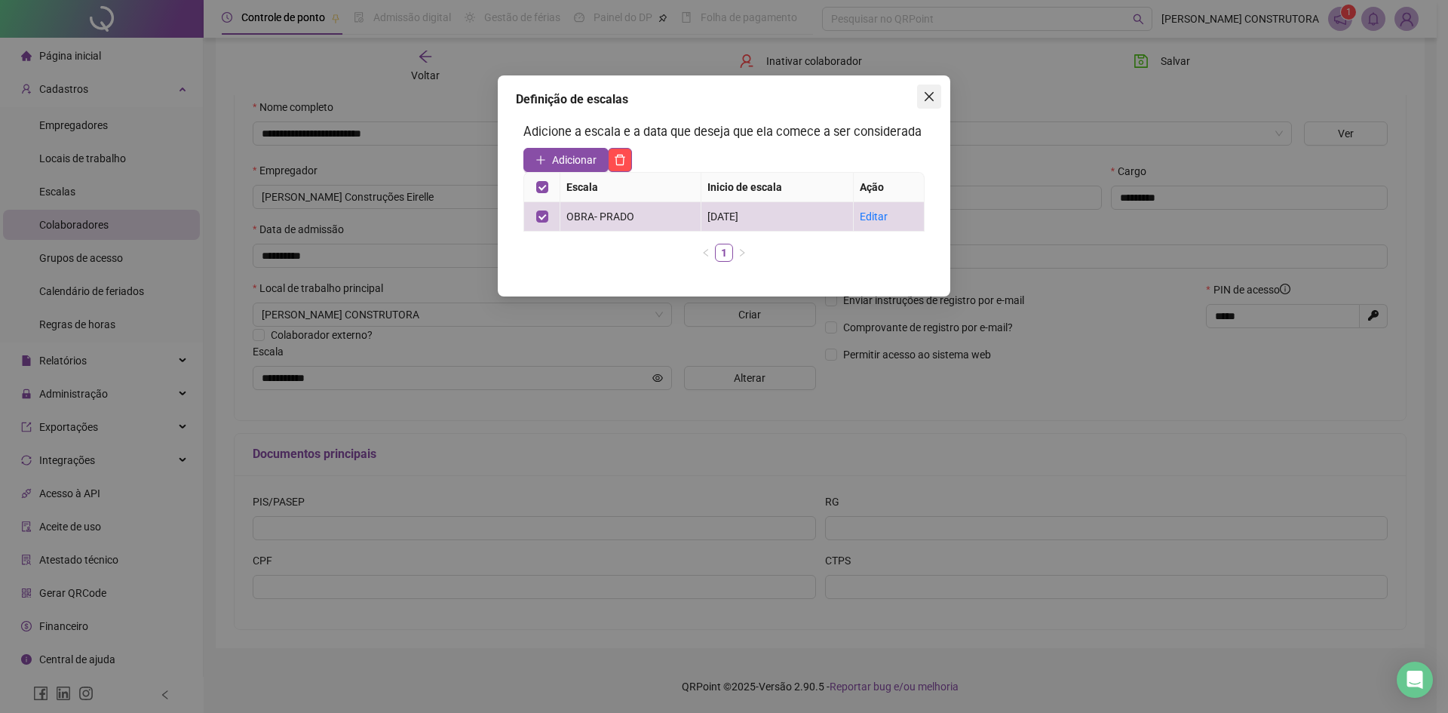
click at [927, 99] on icon "close" at bounding box center [929, 96] width 9 height 9
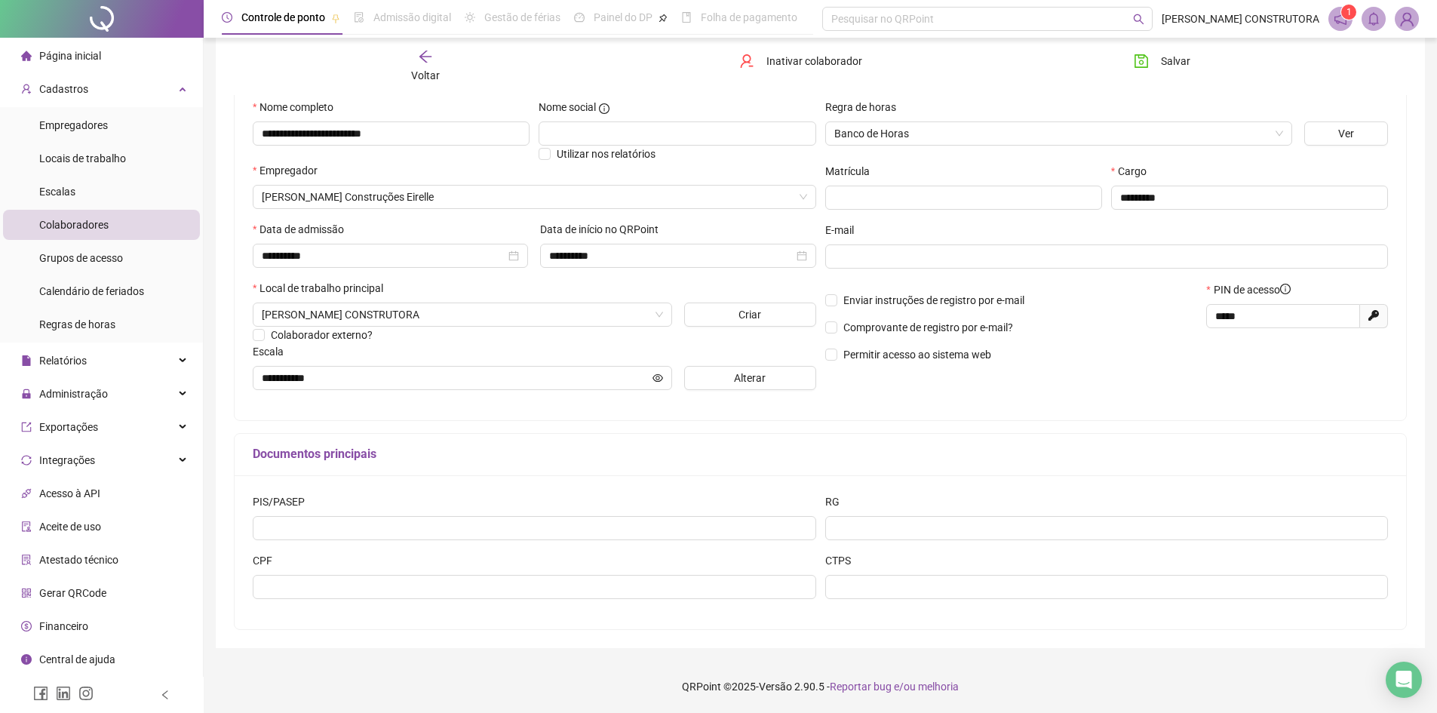
scroll to position [0, 0]
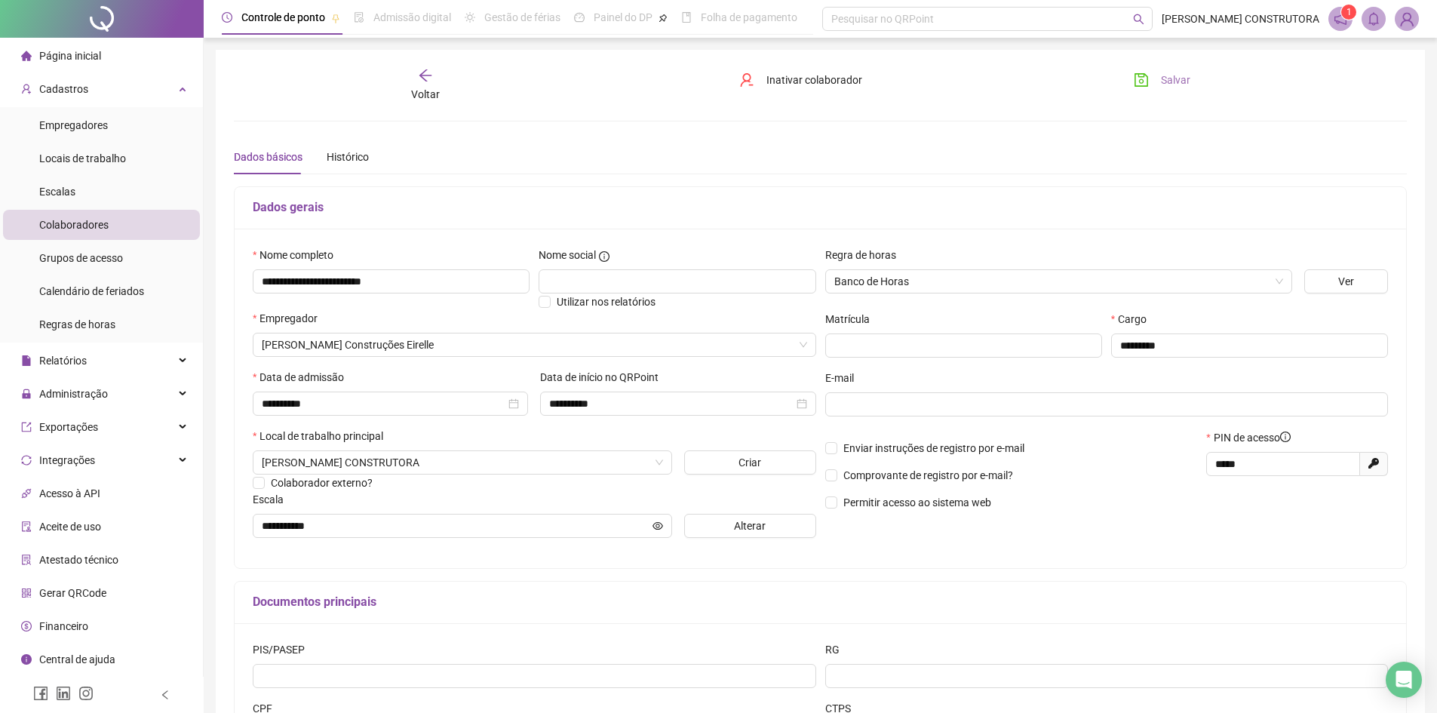
click at [1155, 78] on button "Salvar" at bounding box center [1161, 80] width 79 height 24
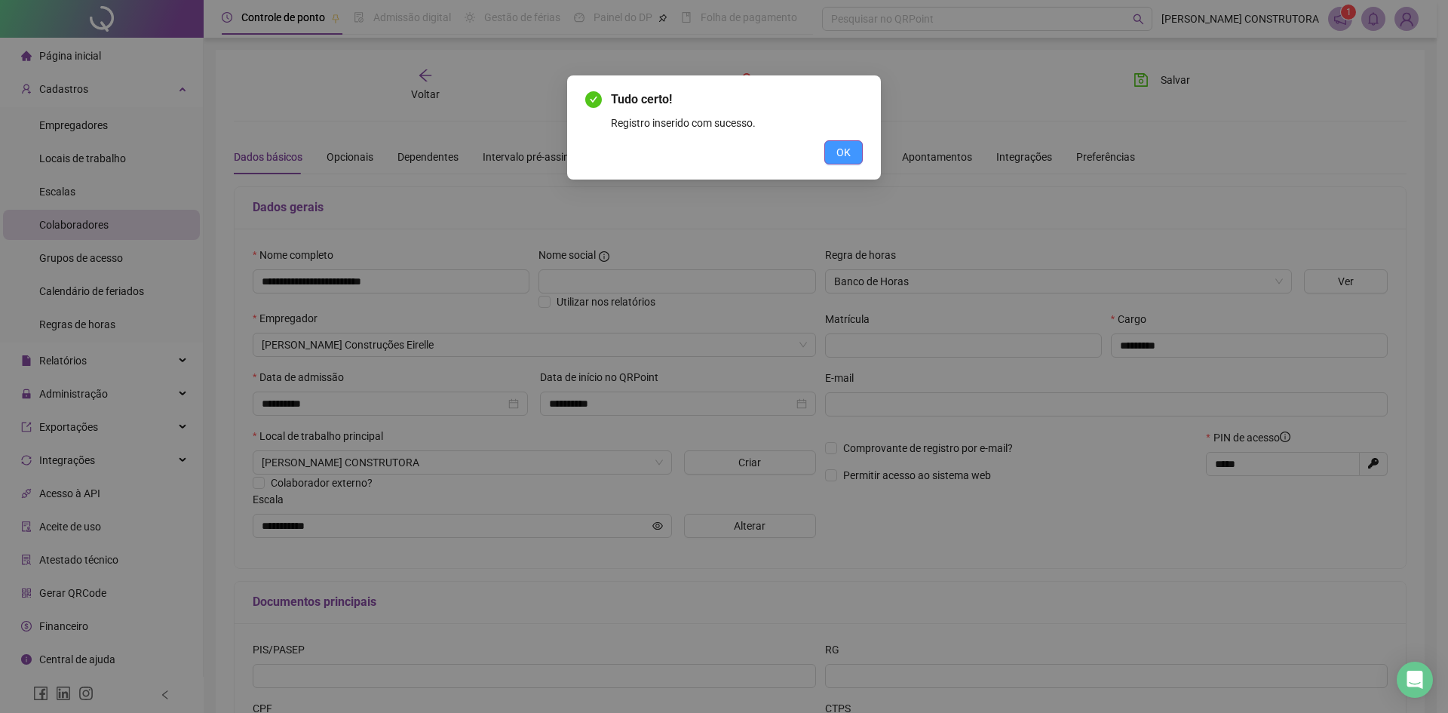
click at [837, 152] on span "OK" at bounding box center [843, 152] width 14 height 17
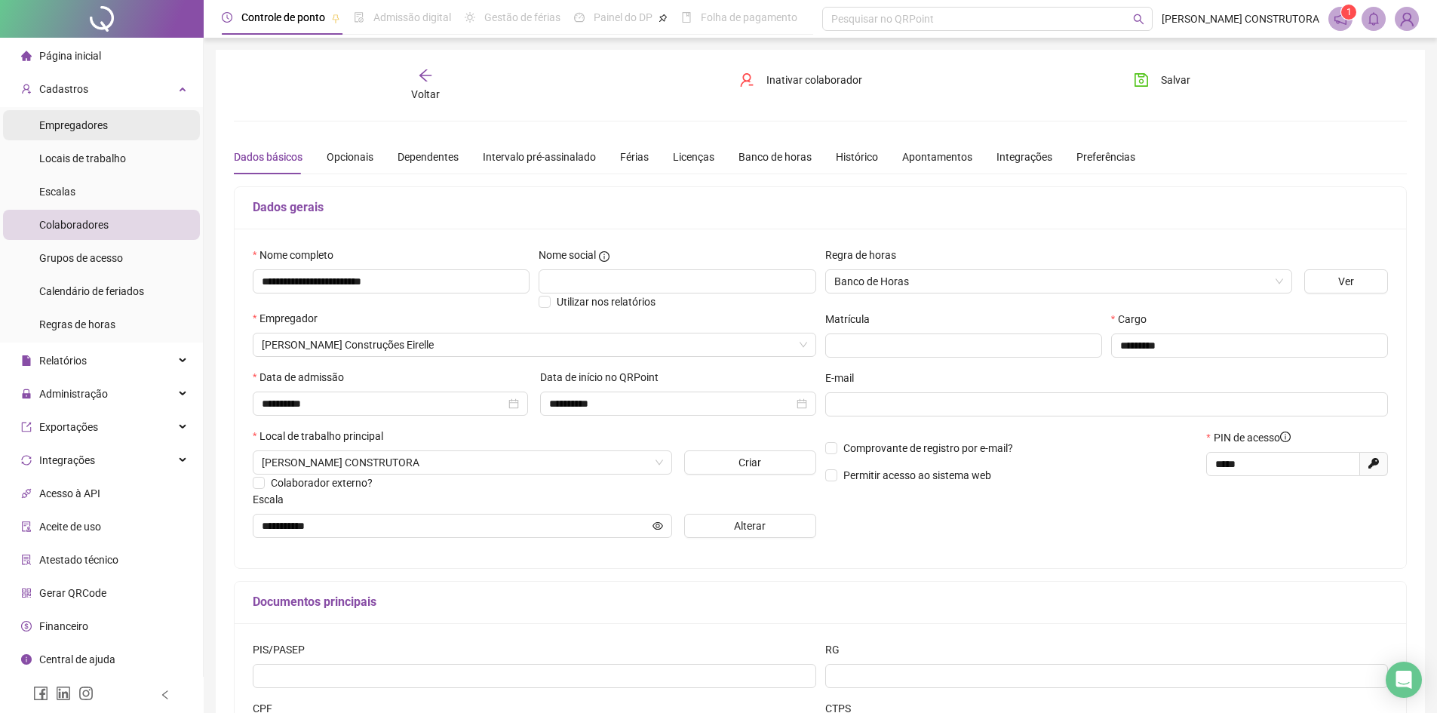
click at [101, 124] on span "Empregadores" at bounding box center [73, 125] width 69 height 12
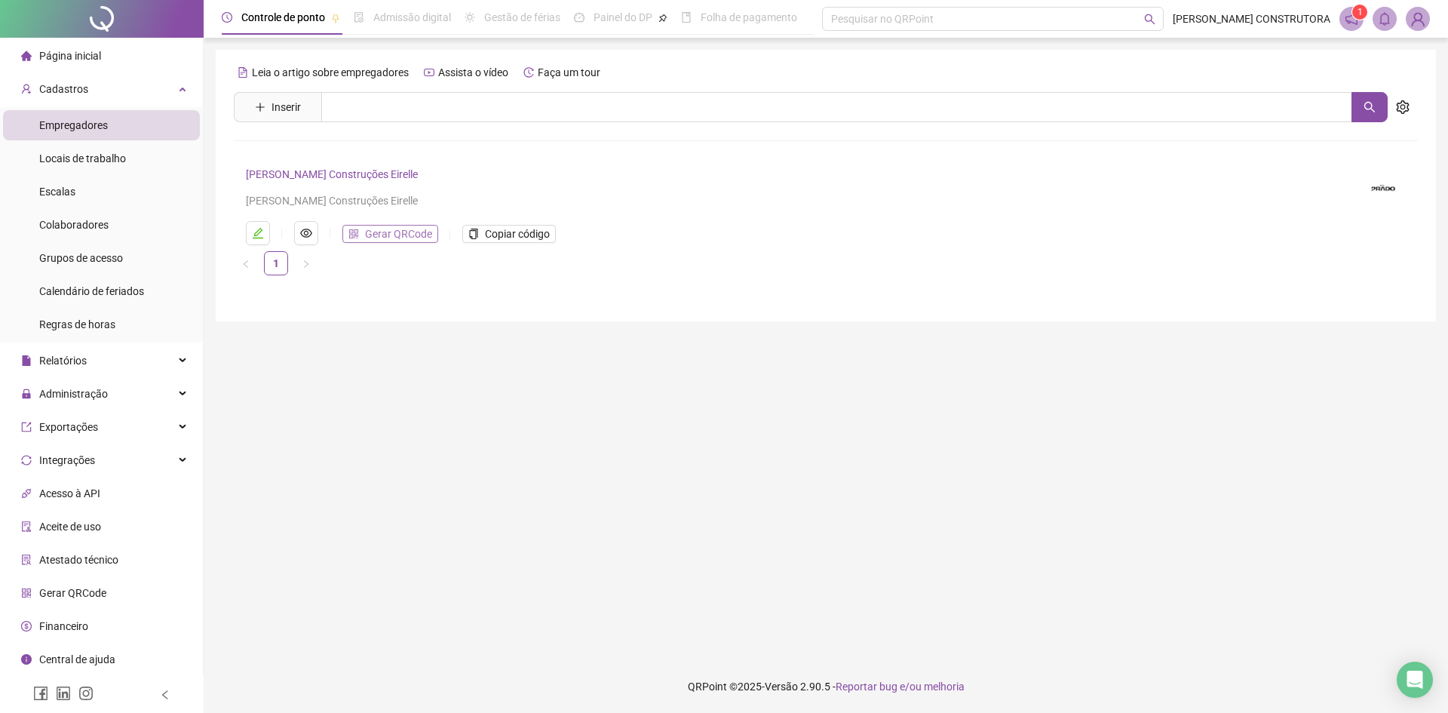
click at [397, 230] on span "Gerar QRCode" at bounding box center [398, 234] width 67 height 17
click at [112, 232] on li "Colaboradores" at bounding box center [101, 225] width 197 height 30
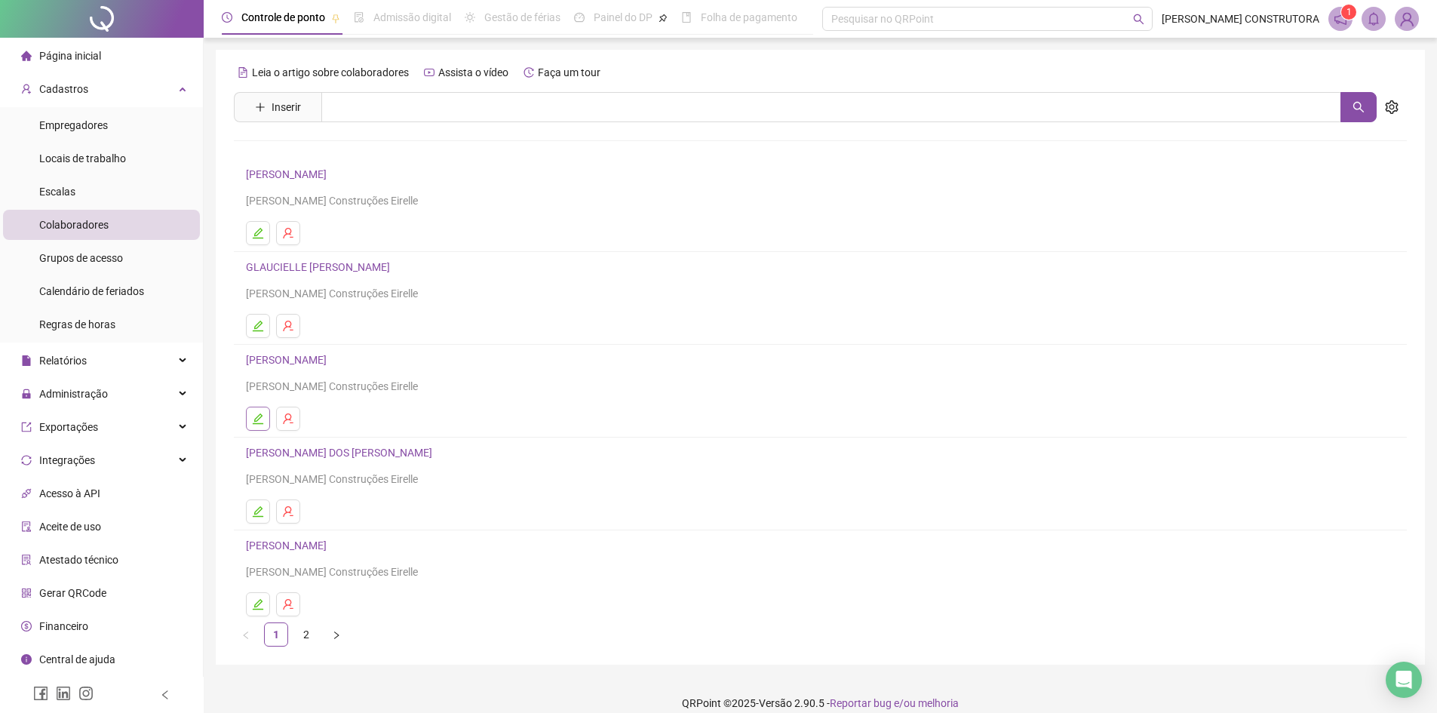
click at [257, 423] on icon "edit" at bounding box center [258, 418] width 11 height 11
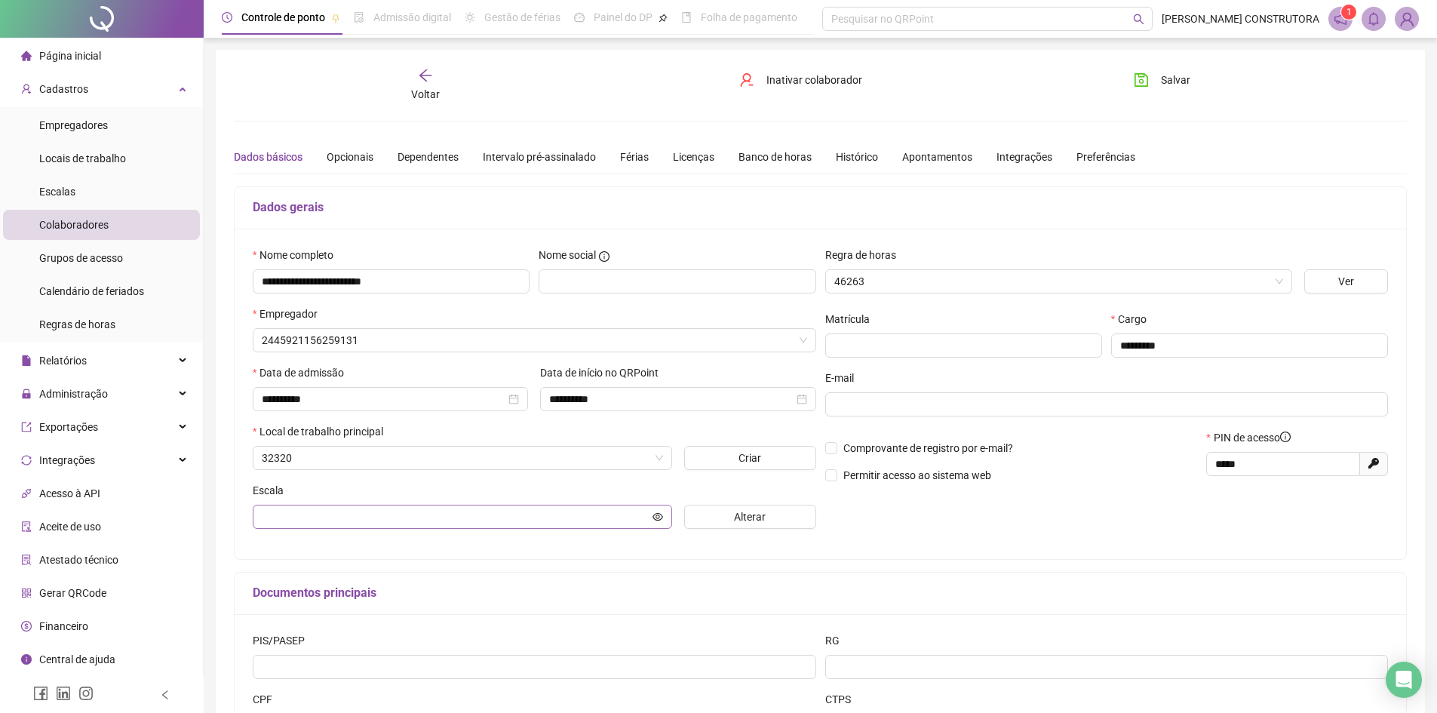
type input "**********"
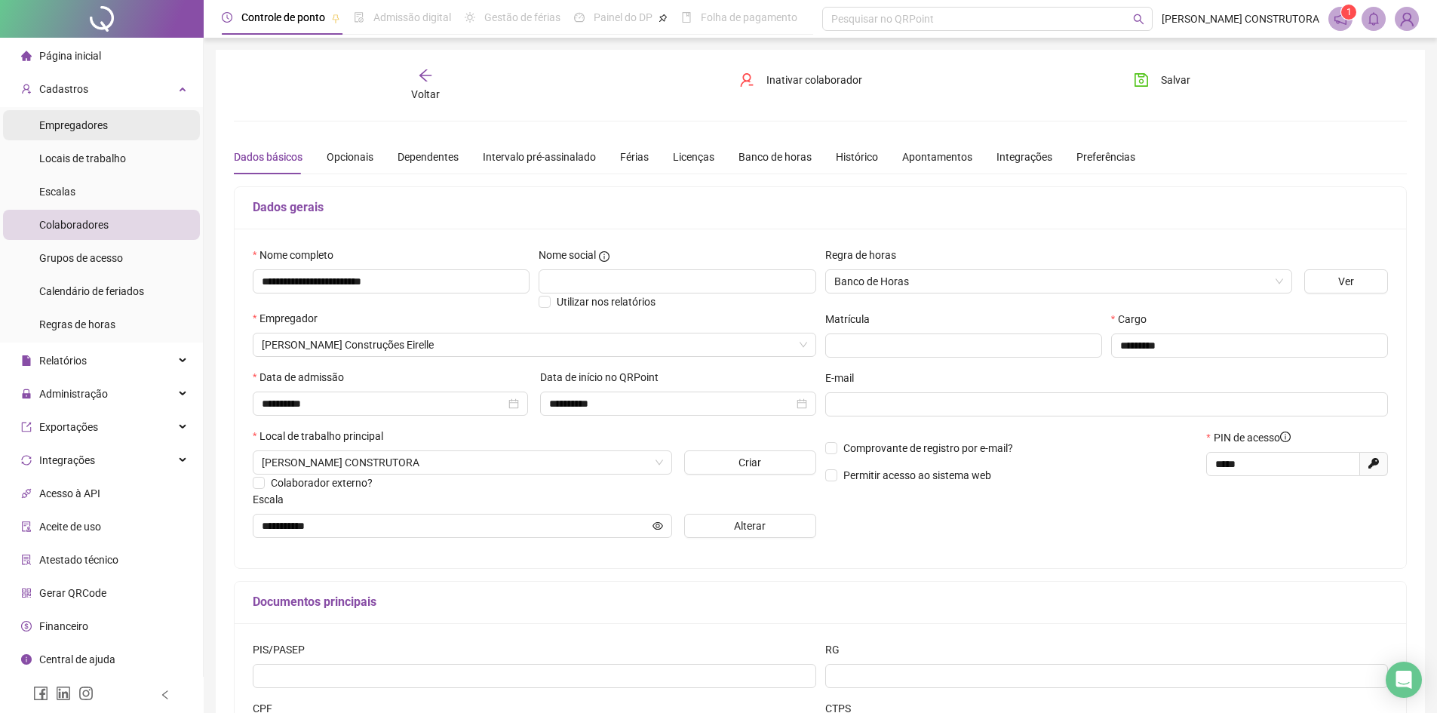
click at [99, 121] on span "Empregadores" at bounding box center [73, 125] width 69 height 12
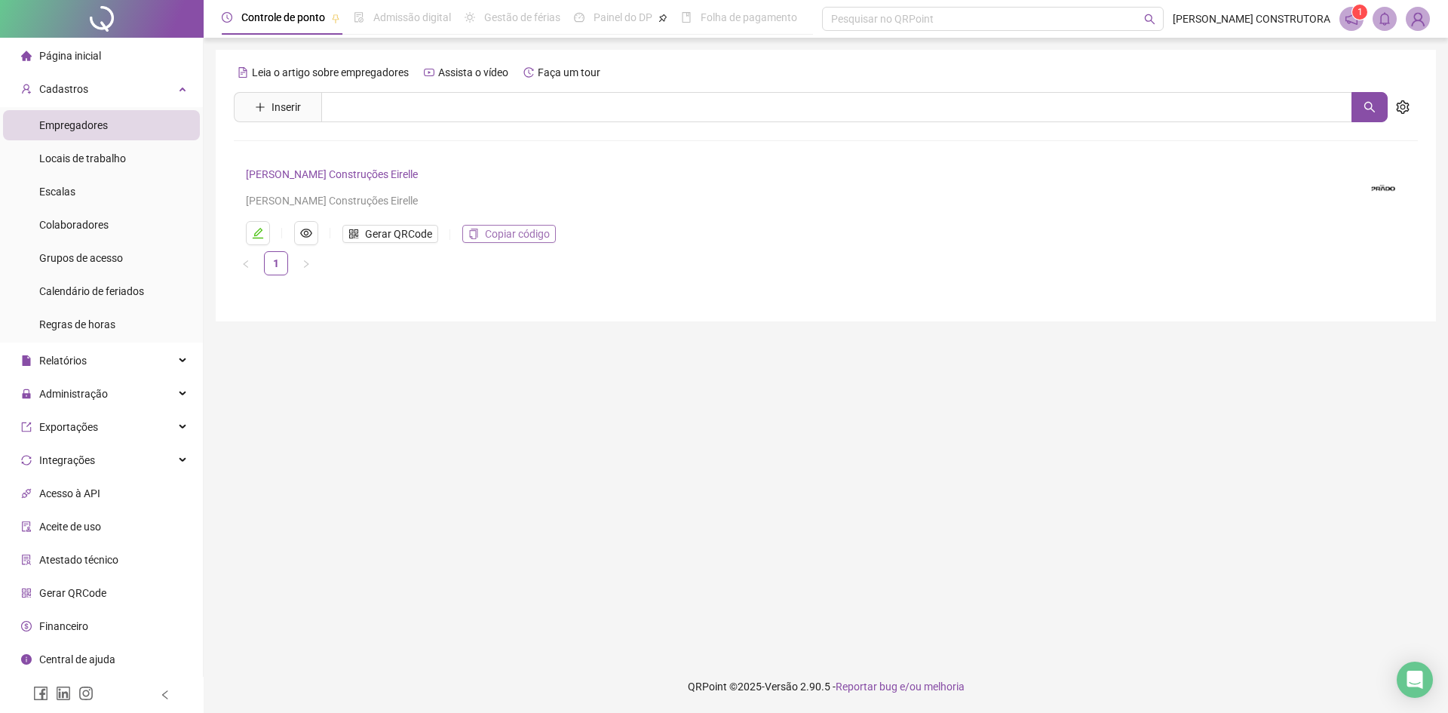
click at [511, 237] on span "Copiar código" at bounding box center [517, 234] width 65 height 17
click at [495, 227] on span "Copiar código" at bounding box center [517, 234] width 65 height 17
click at [106, 232] on div "Colaboradores" at bounding box center [73, 225] width 69 height 30
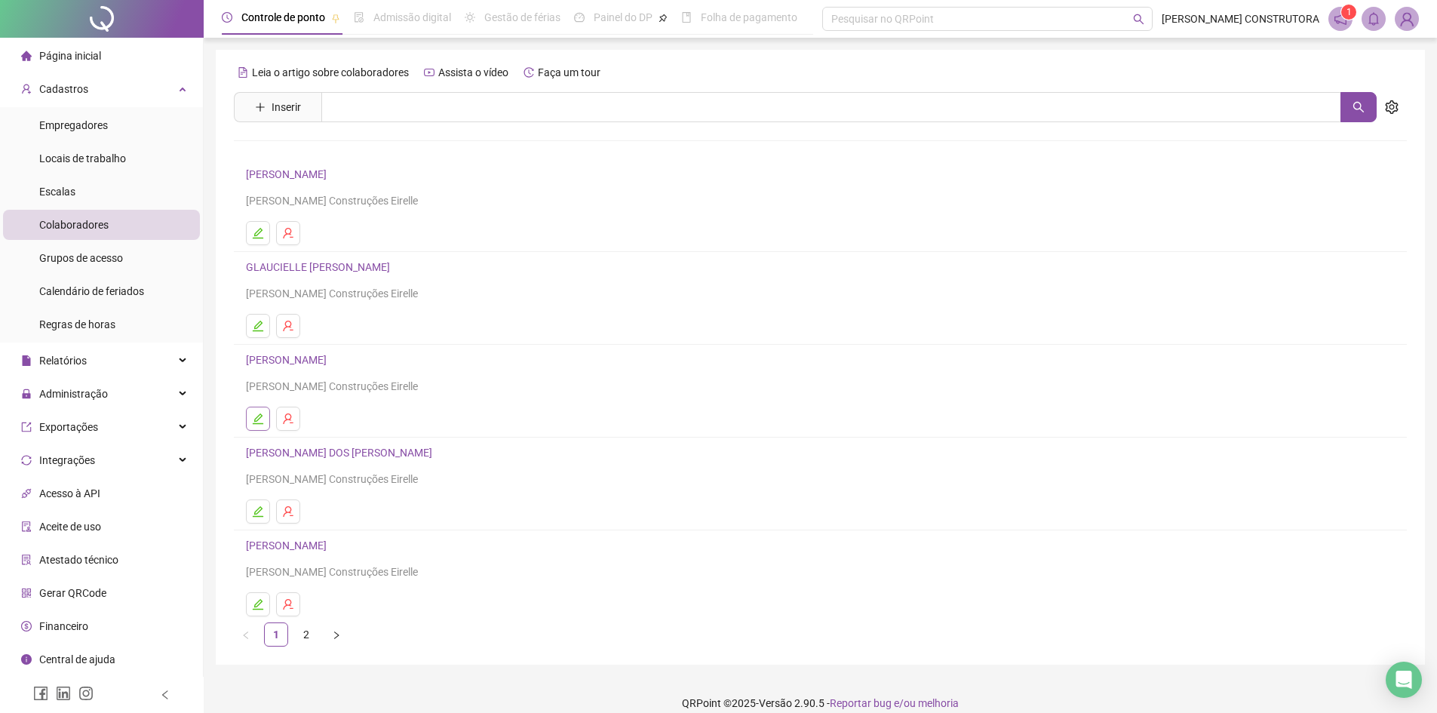
click at [258, 416] on icon "edit" at bounding box center [258, 418] width 11 height 11
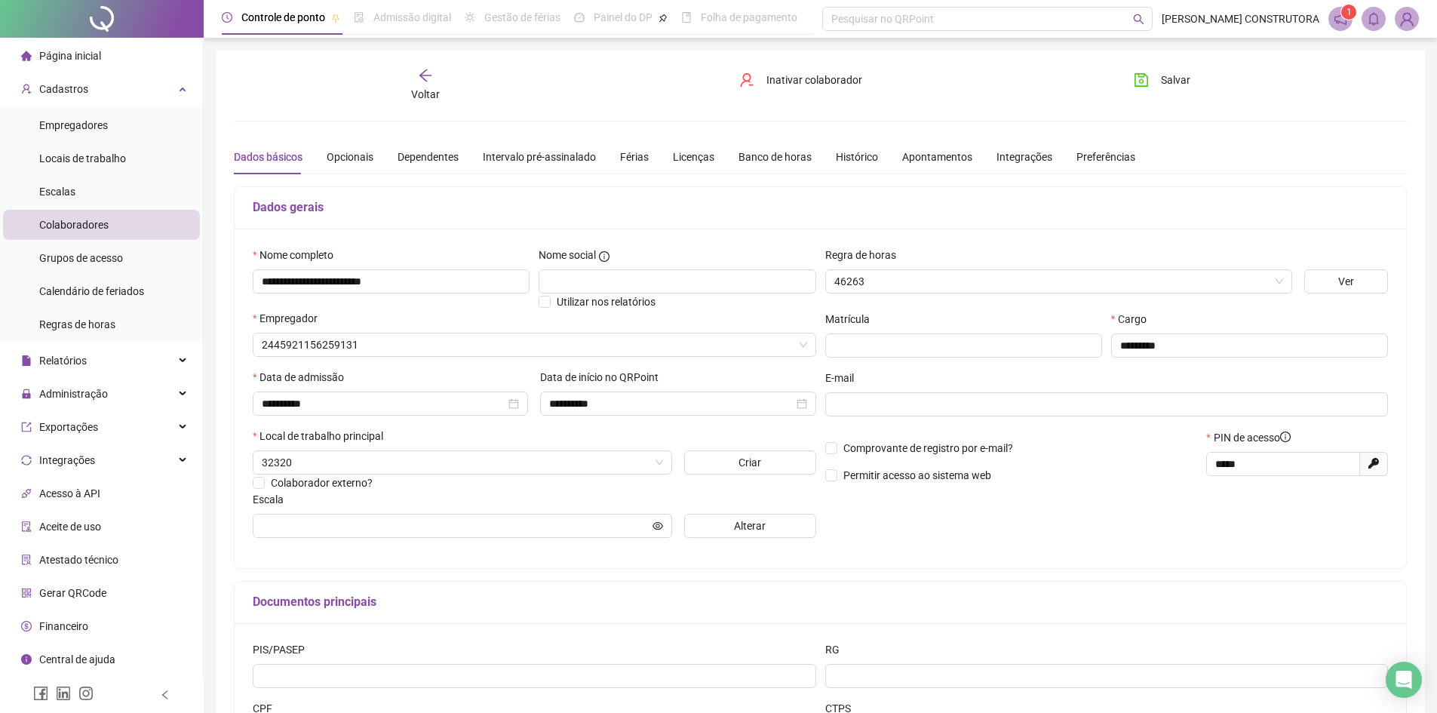
type input "**********"
drag, startPoint x: 1262, startPoint y: 461, endPoint x: 1199, endPoint y: 465, distance: 62.8
click at [1199, 465] on div "Comprovante de registro por e-mail? Permitir acesso ao sistema web PIN de acess…" at bounding box center [1107, 461] width 572 height 65
